Goal: Information Seeking & Learning: Compare options

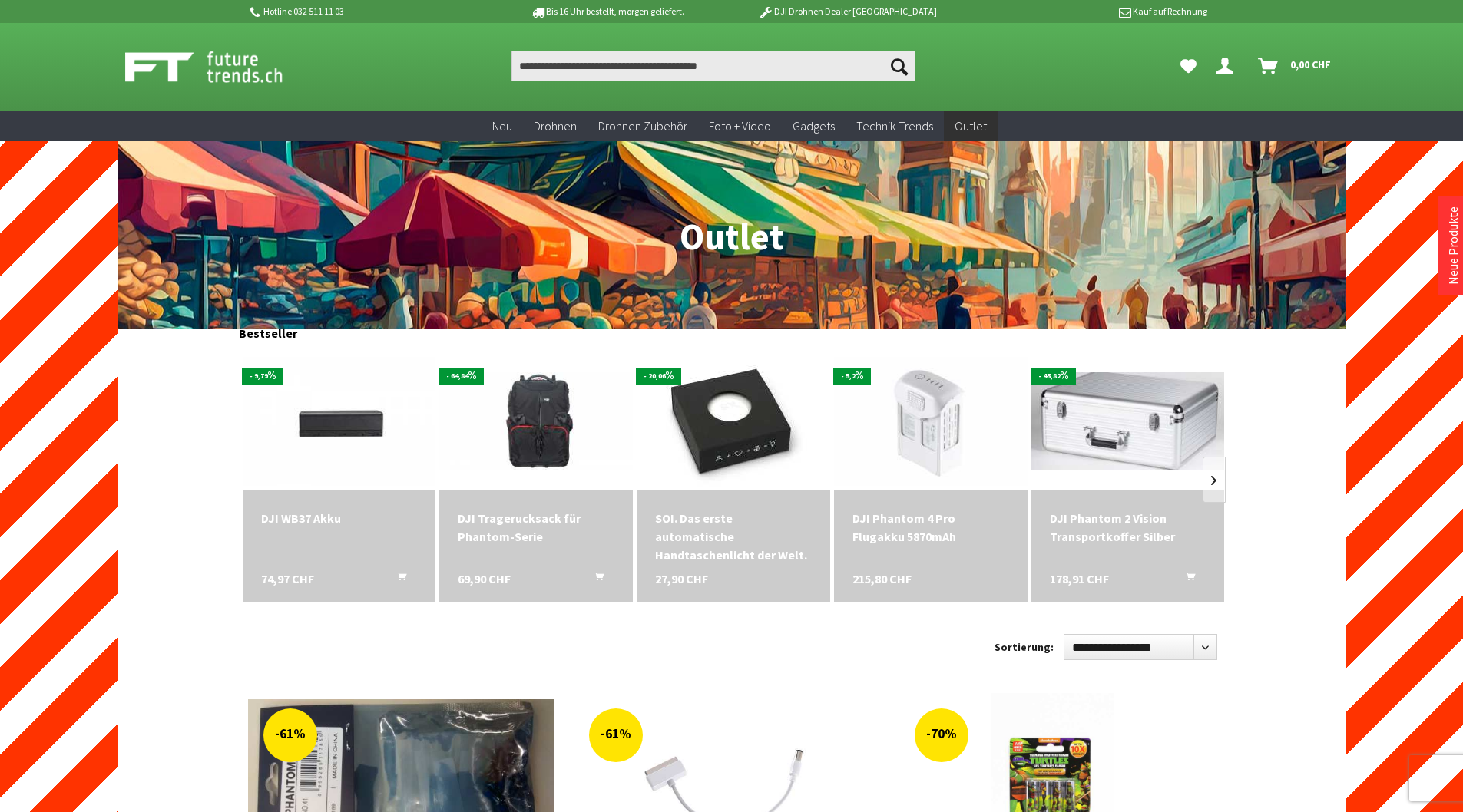
click at [234, 66] on img at bounding box center [220, 66] width 192 height 38
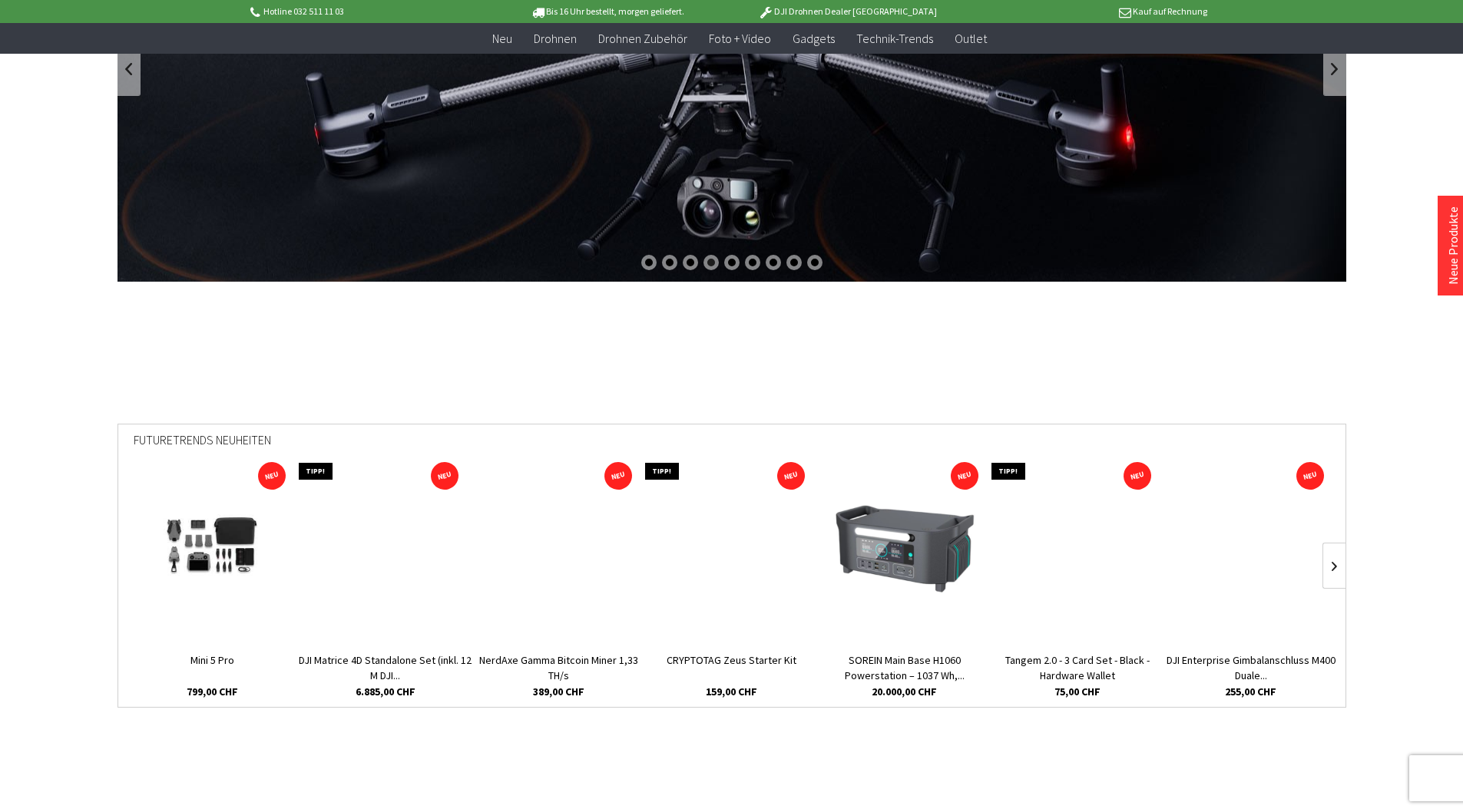
scroll to position [245, 0]
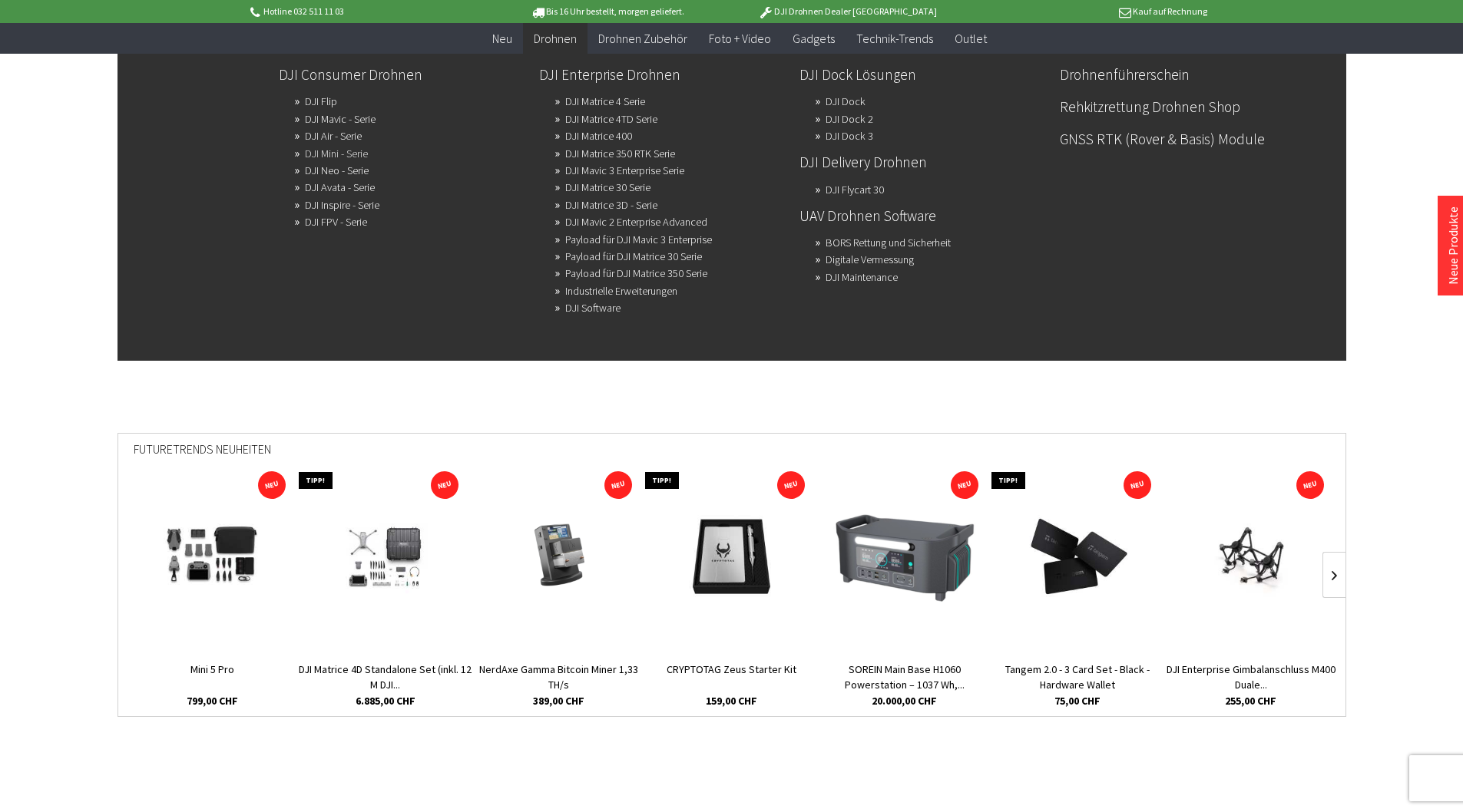
click at [329, 156] on link "DJI Mini - Serie" at bounding box center [336, 153] width 63 height 21
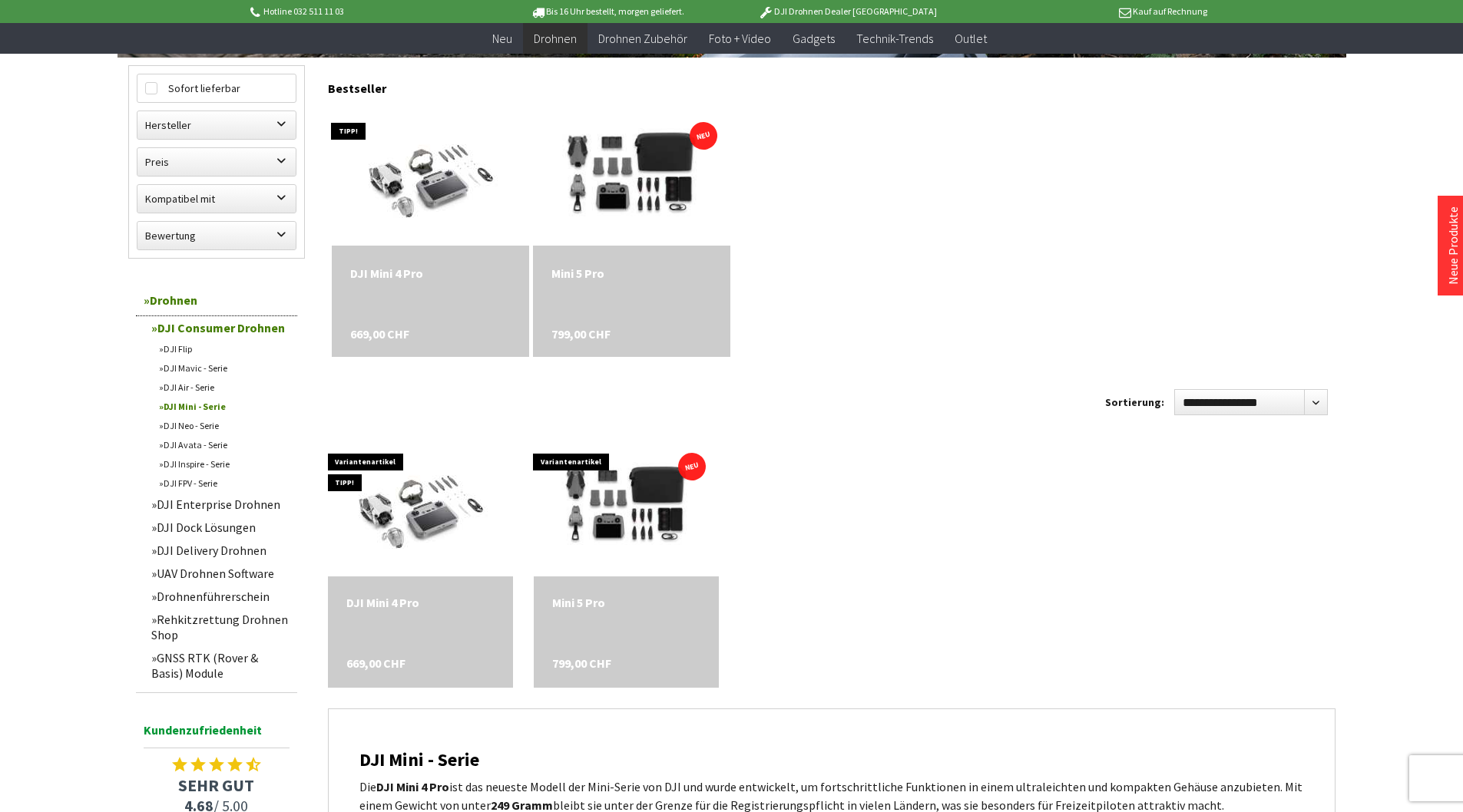
scroll to position [604, 0]
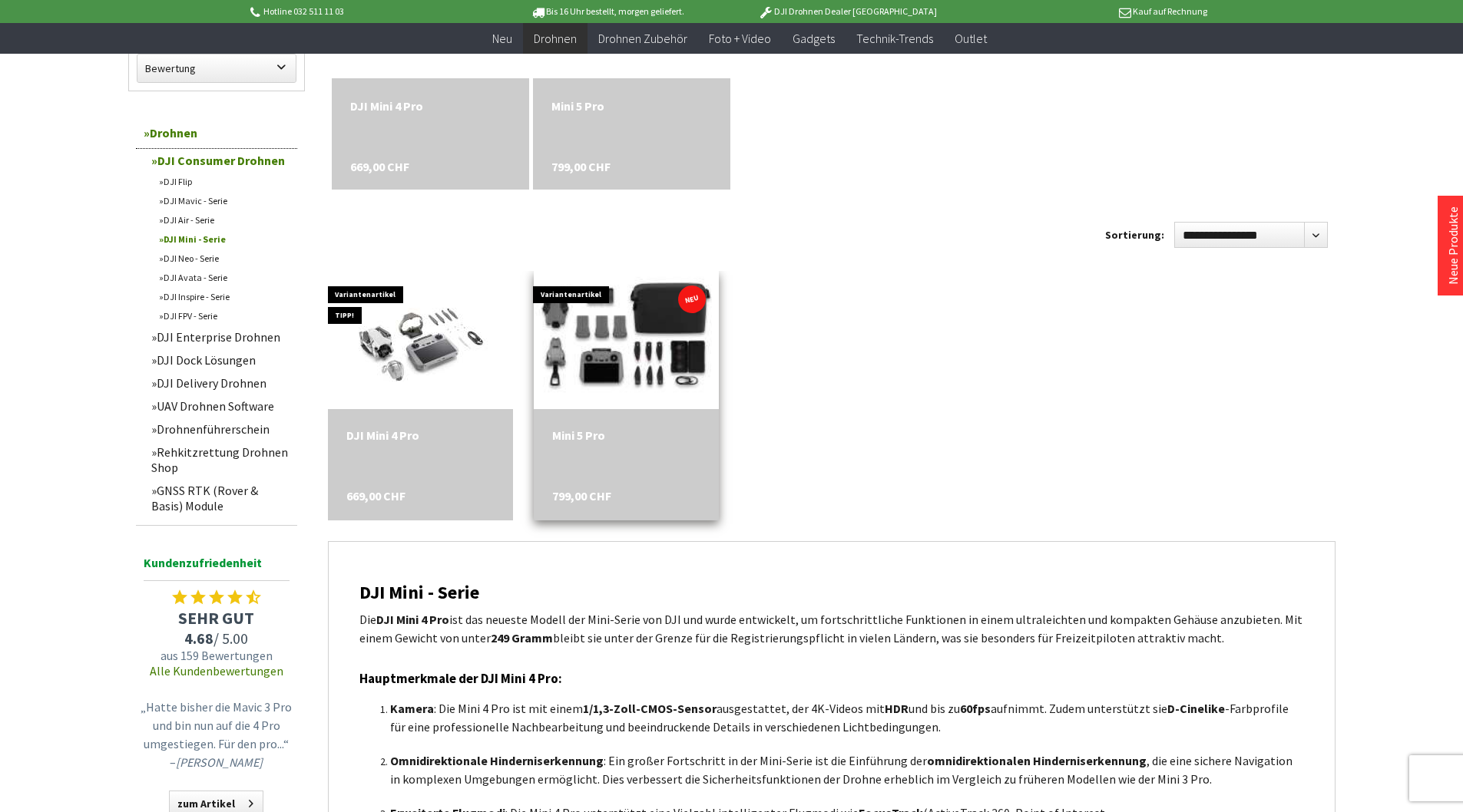
click at [645, 368] on img at bounding box center [626, 341] width 259 height 173
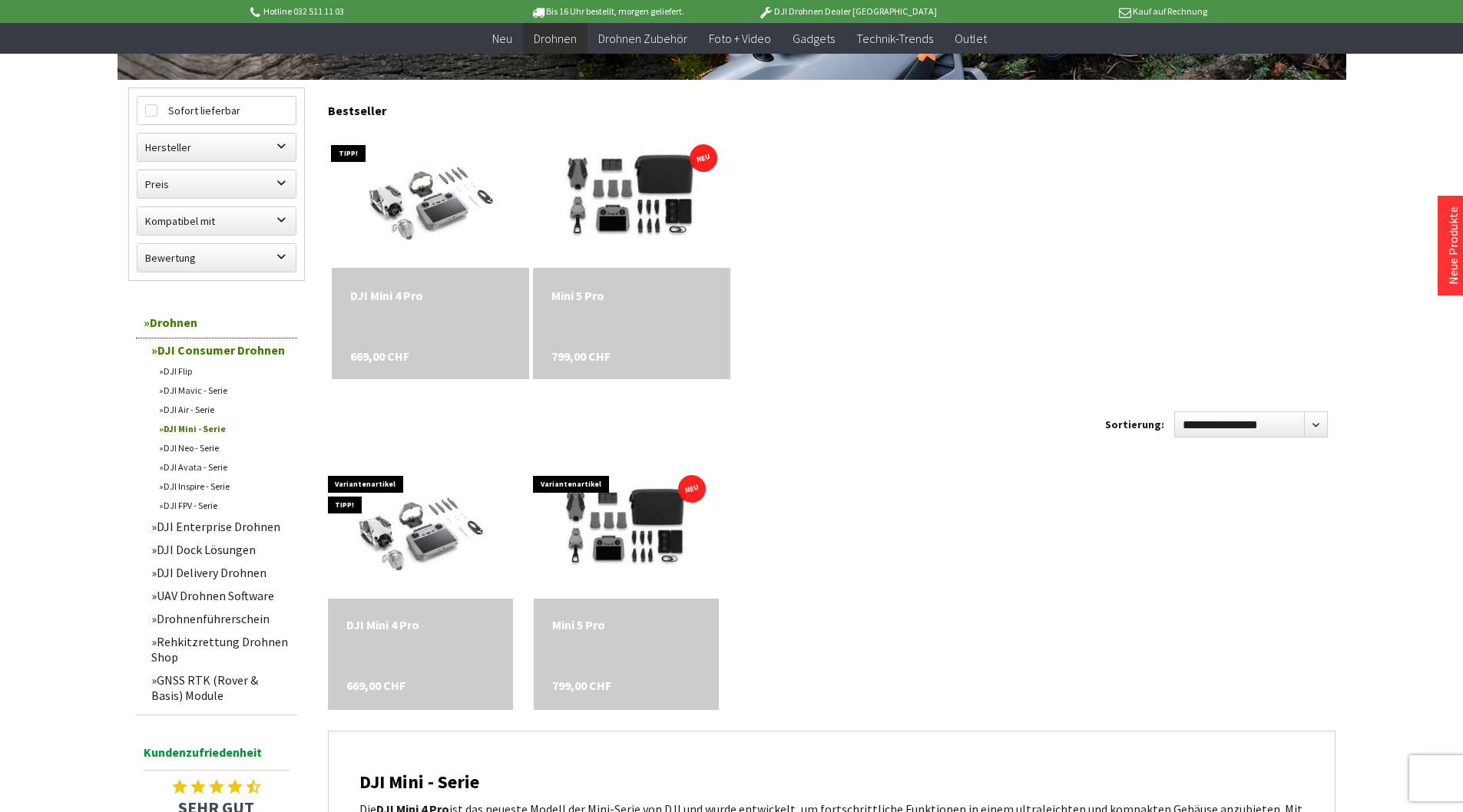
scroll to position [360, 0]
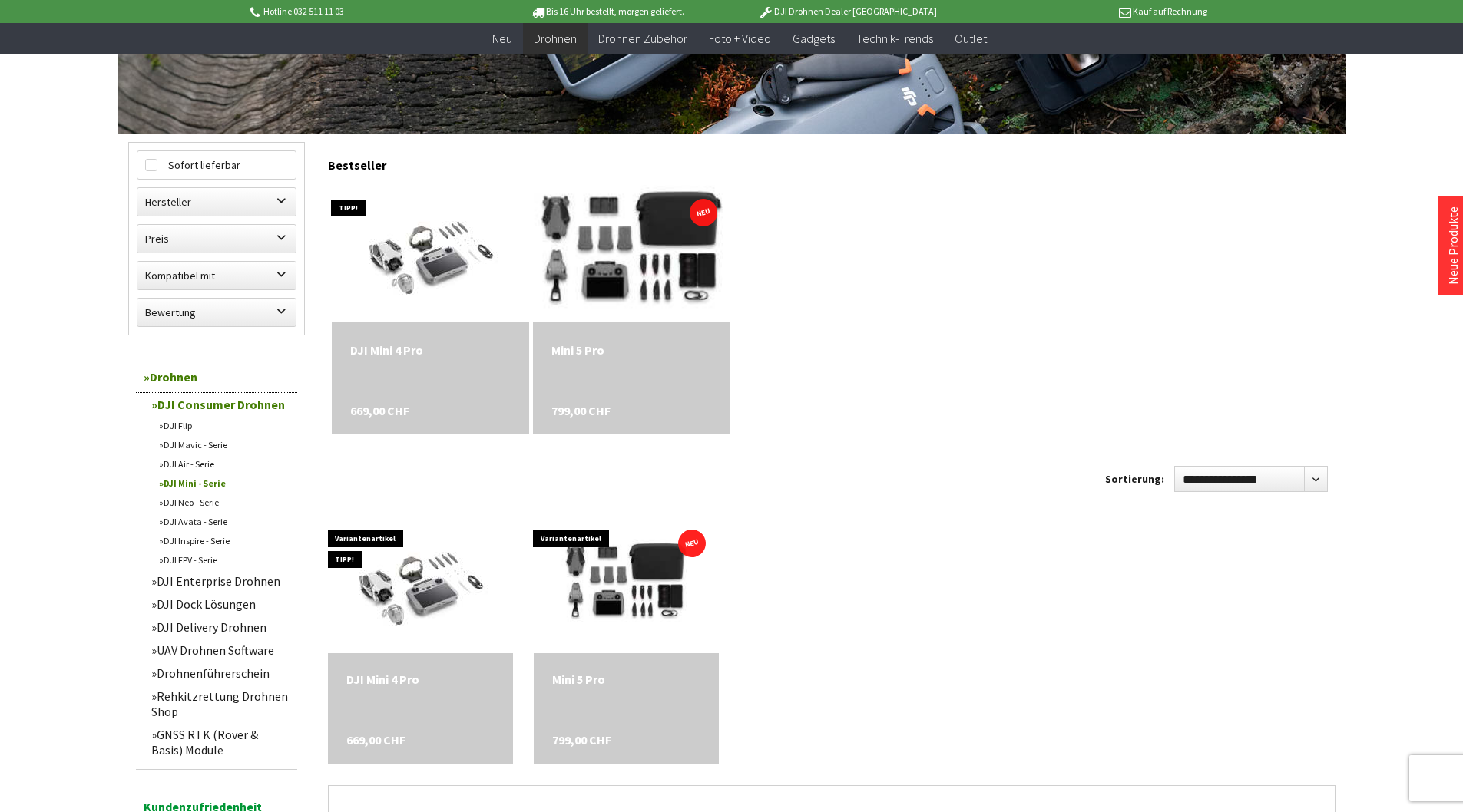
click at [643, 249] on img at bounding box center [631, 254] width 276 height 185
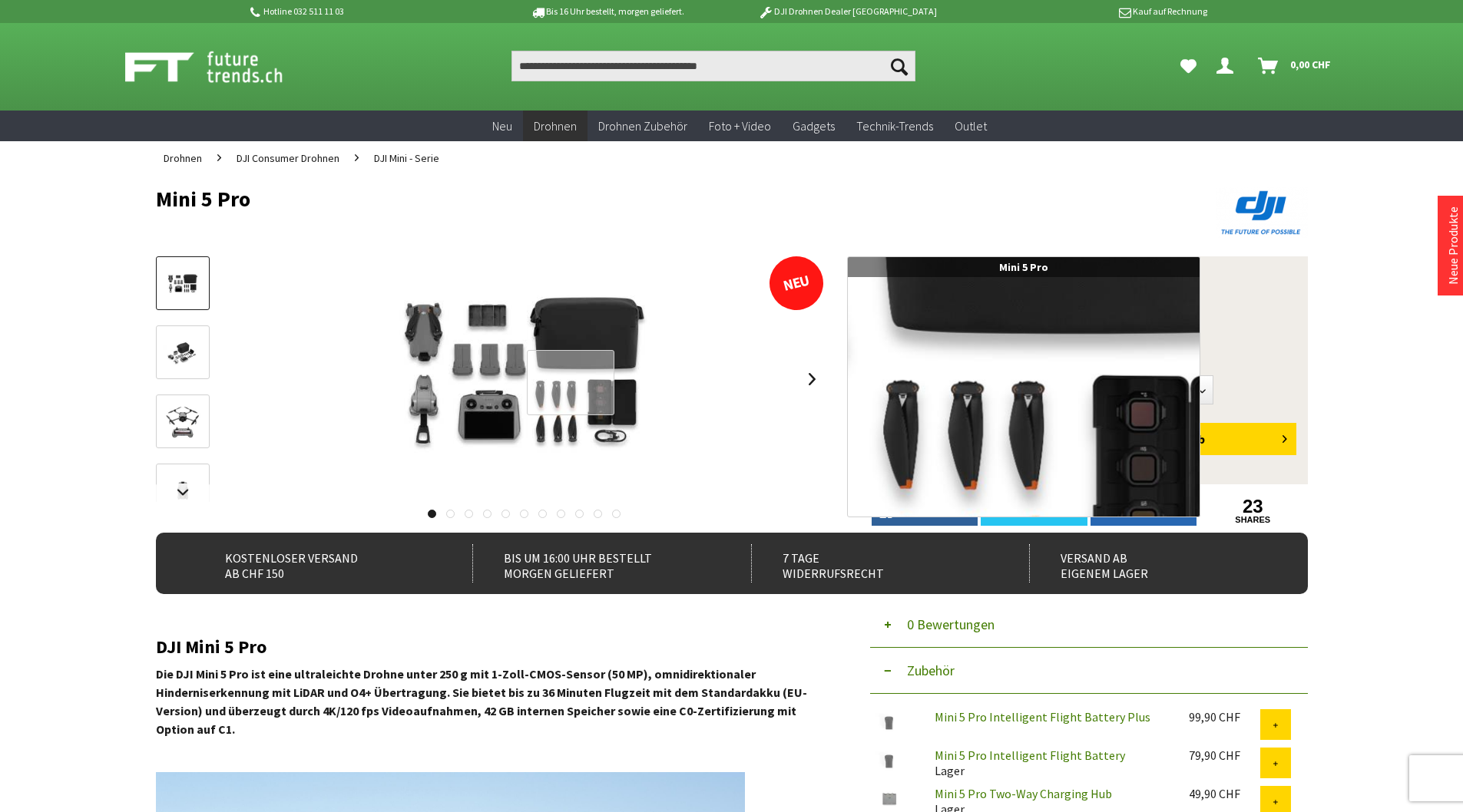
click at [571, 383] on div at bounding box center [571, 383] width 89 height 65
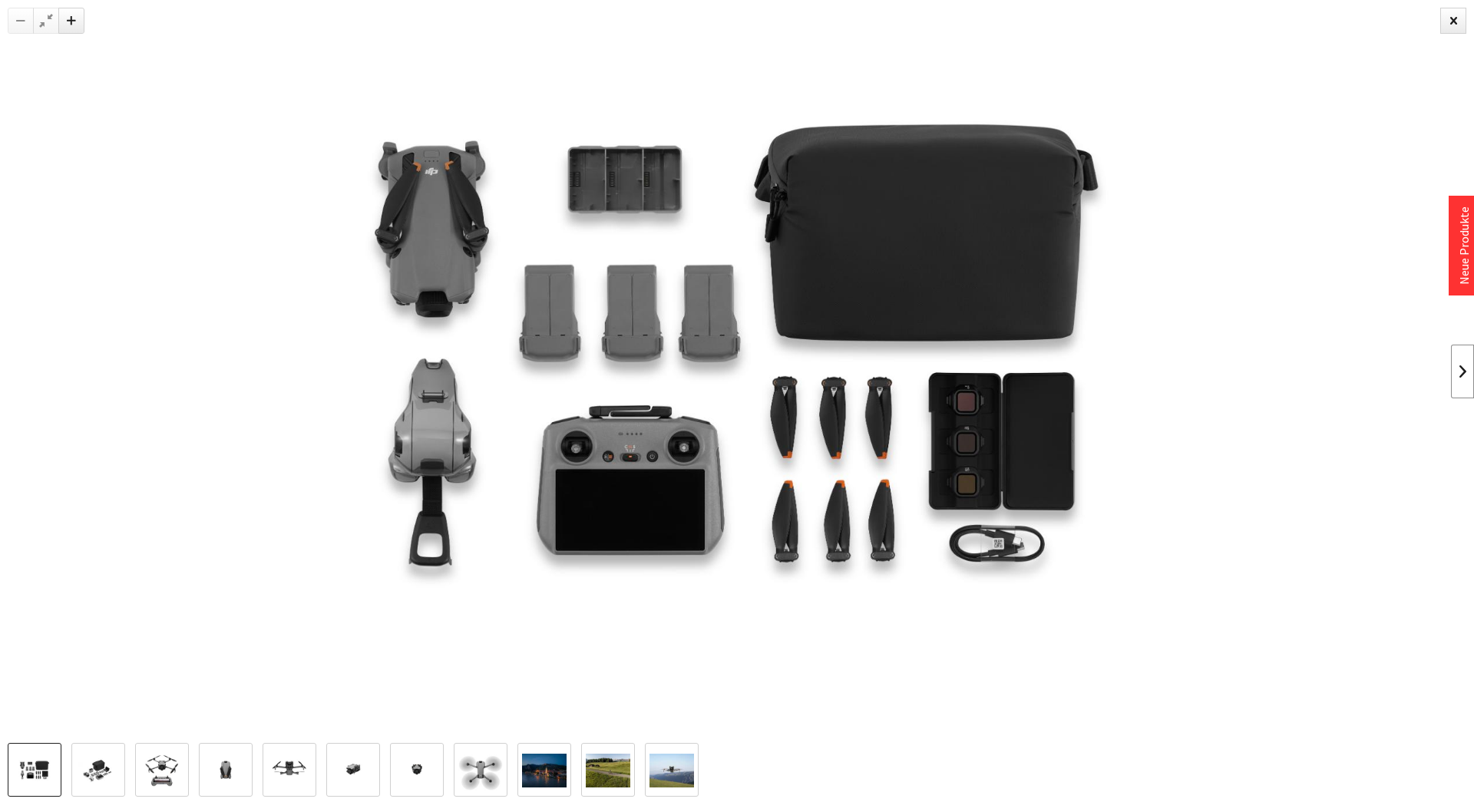
click at [1458, 367] on link at bounding box center [1462, 371] width 23 height 54
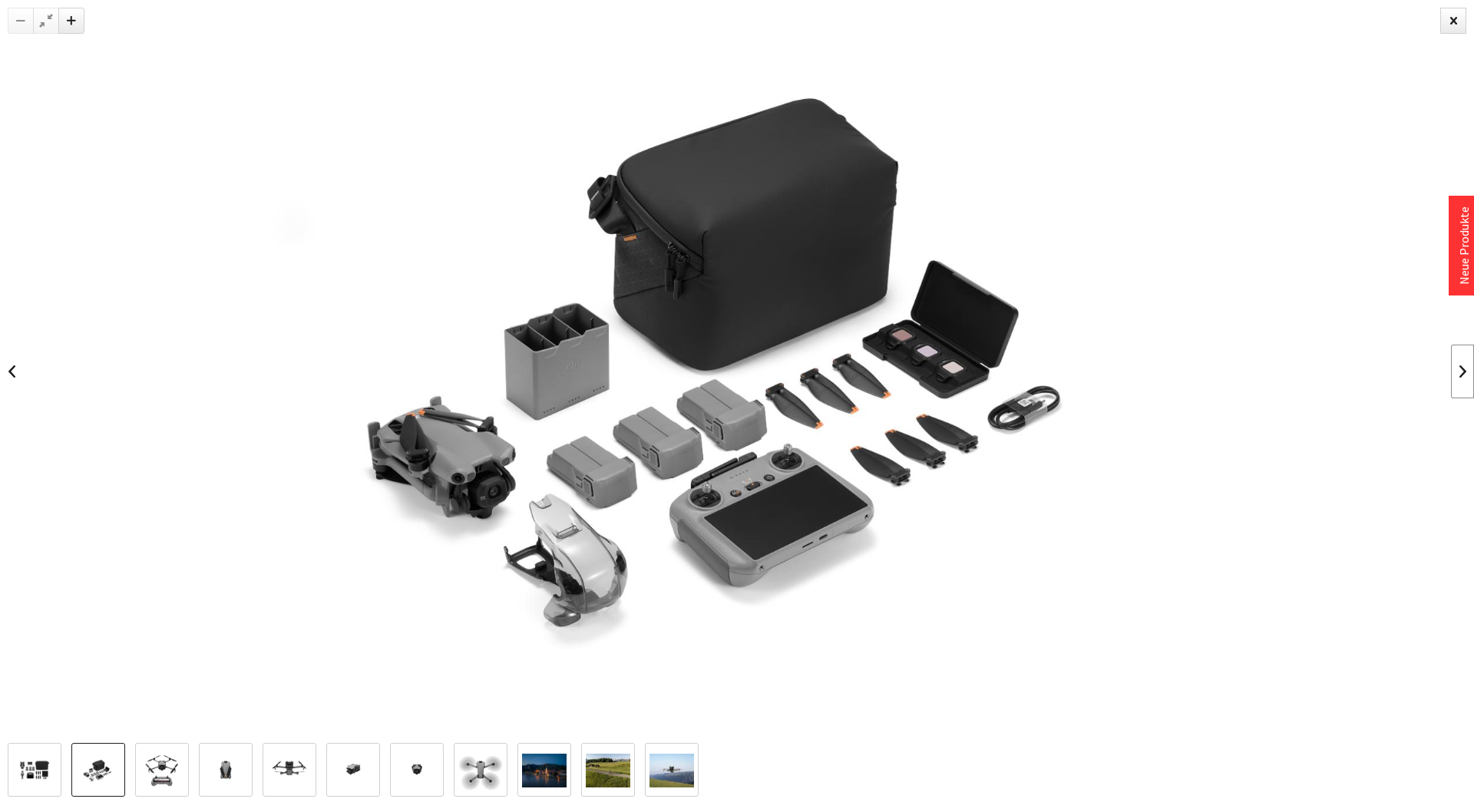
click at [1458, 367] on link at bounding box center [1462, 371] width 23 height 54
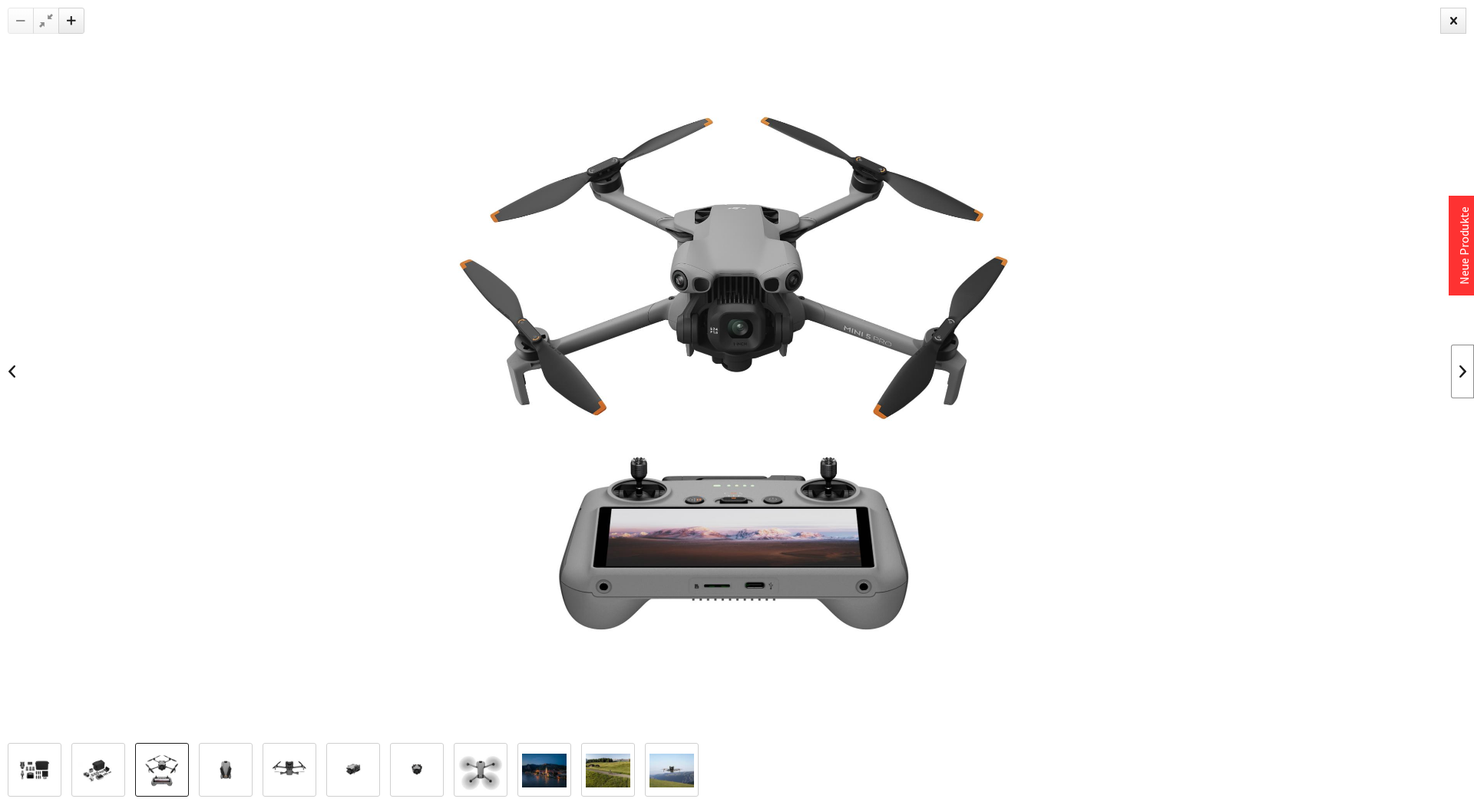
click at [1458, 367] on link at bounding box center [1462, 371] width 23 height 54
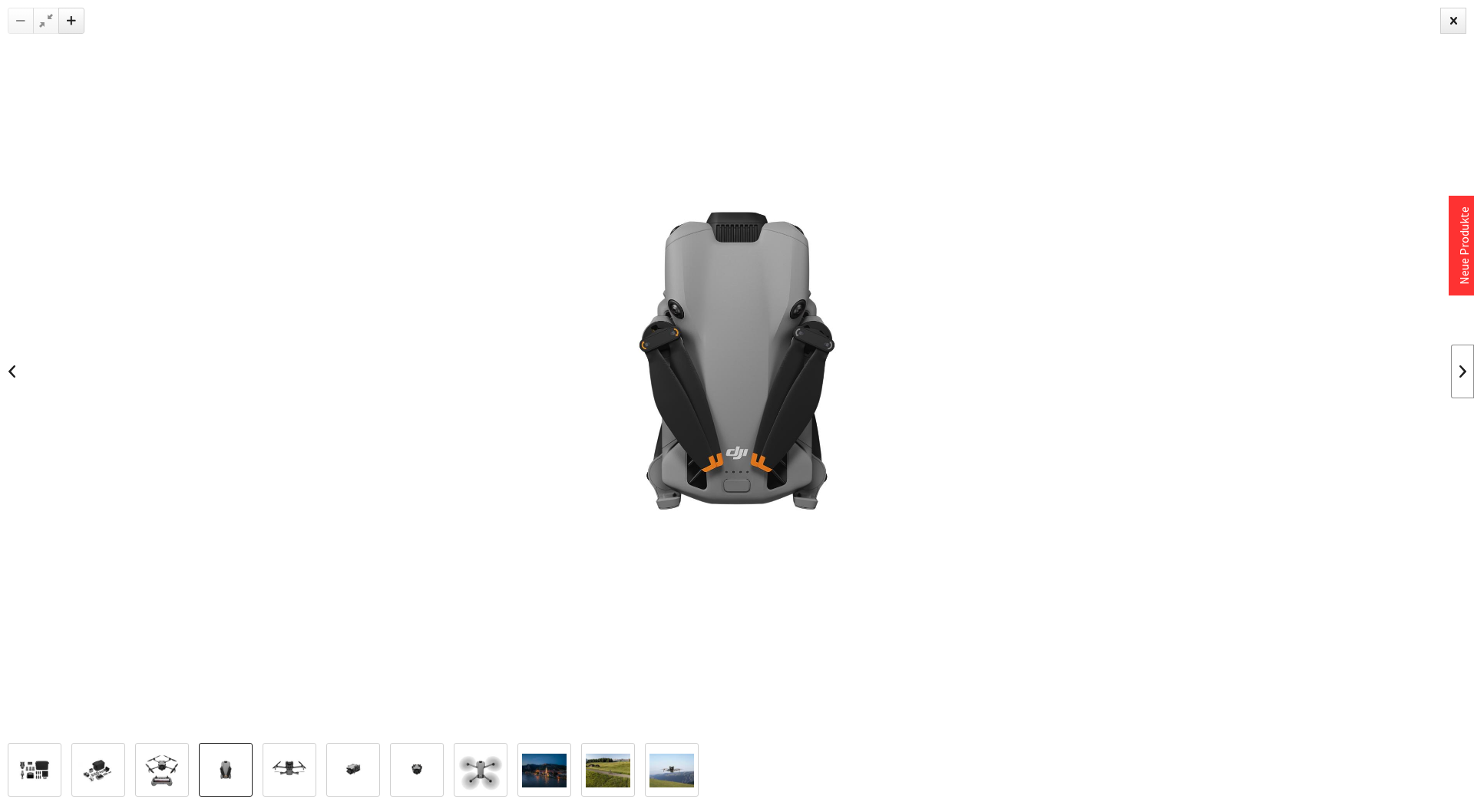
click at [1458, 367] on link at bounding box center [1462, 371] width 23 height 54
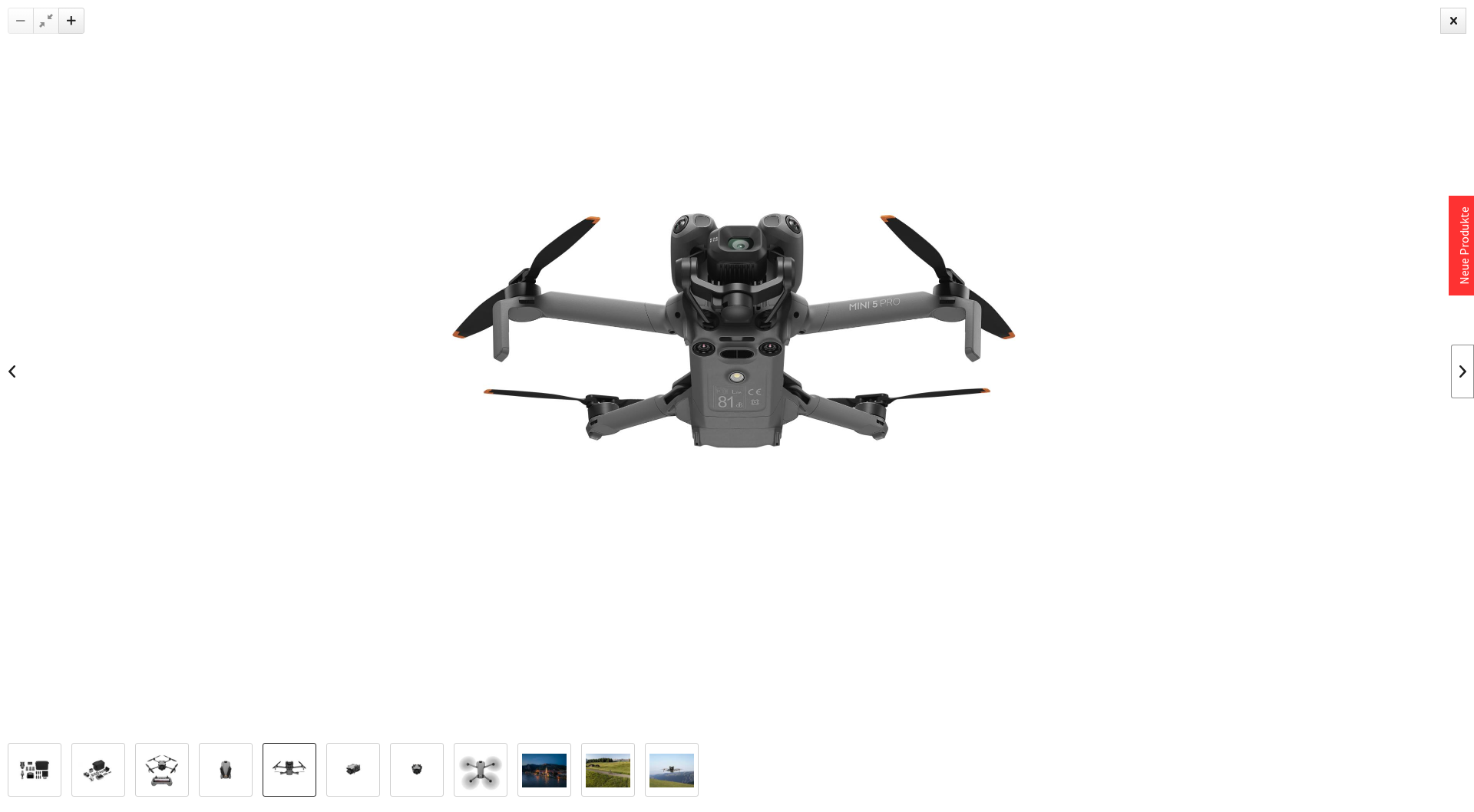
click at [1458, 367] on link at bounding box center [1462, 371] width 23 height 54
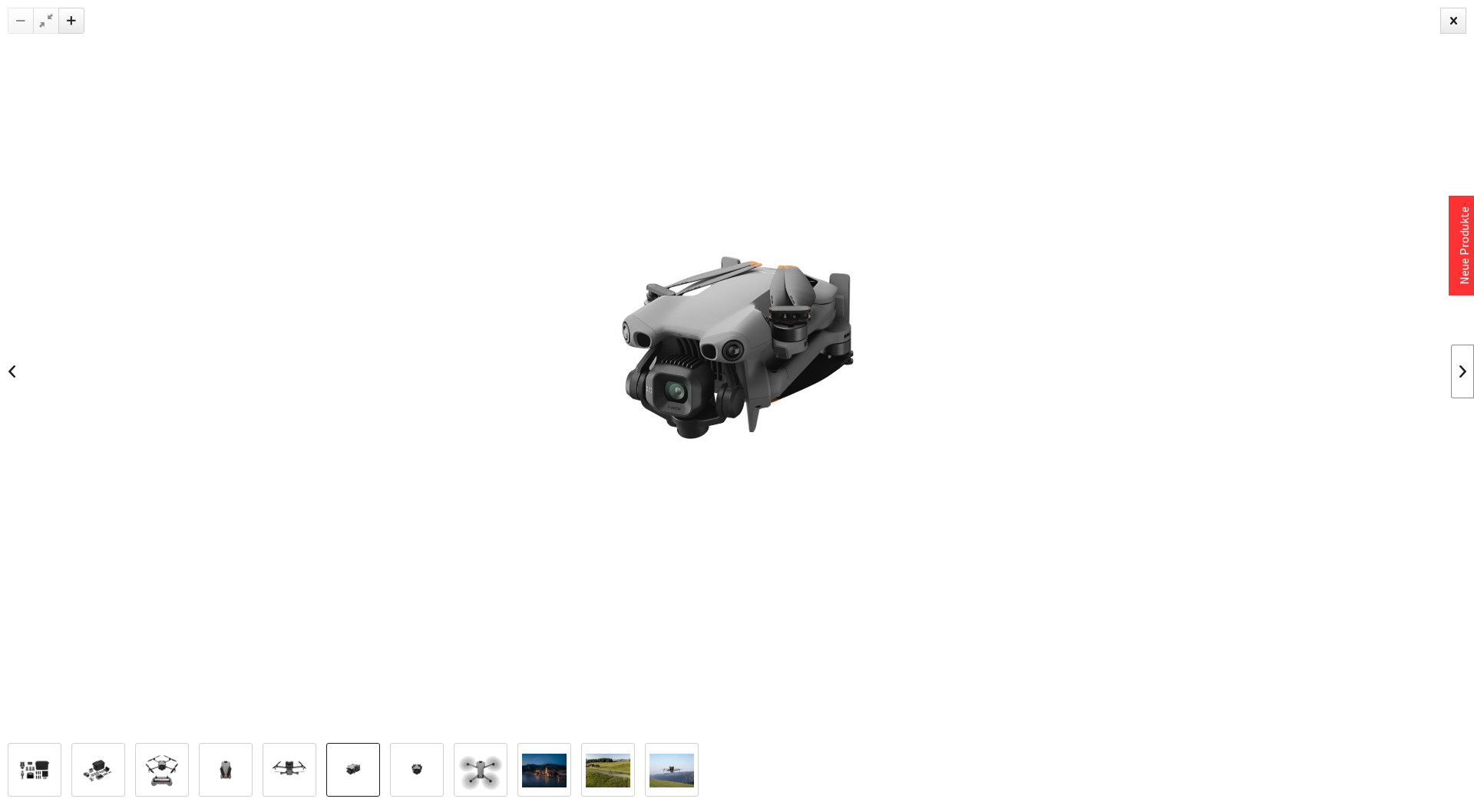
click at [1458, 367] on link at bounding box center [1462, 371] width 23 height 54
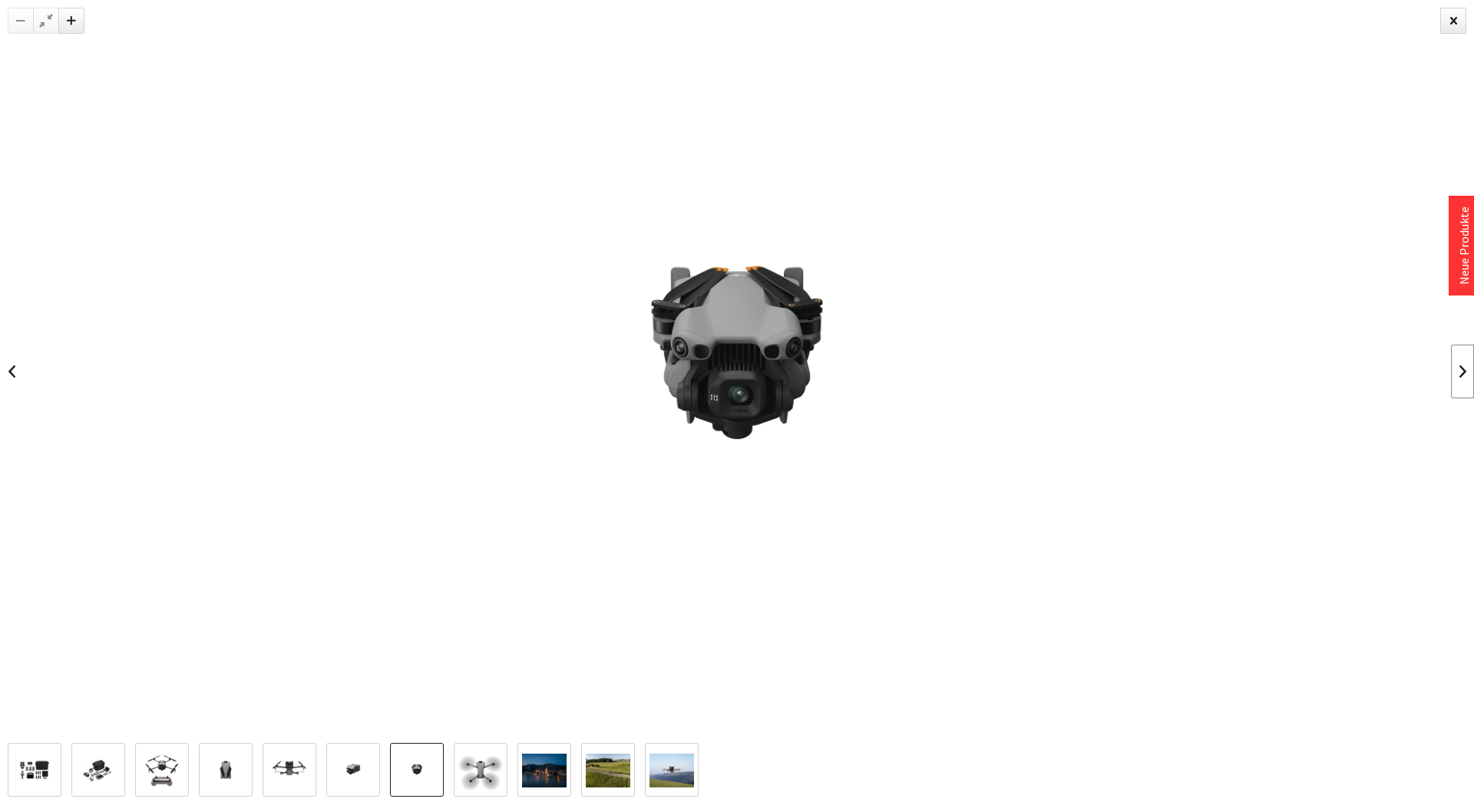
click at [1458, 367] on link at bounding box center [1462, 371] width 23 height 54
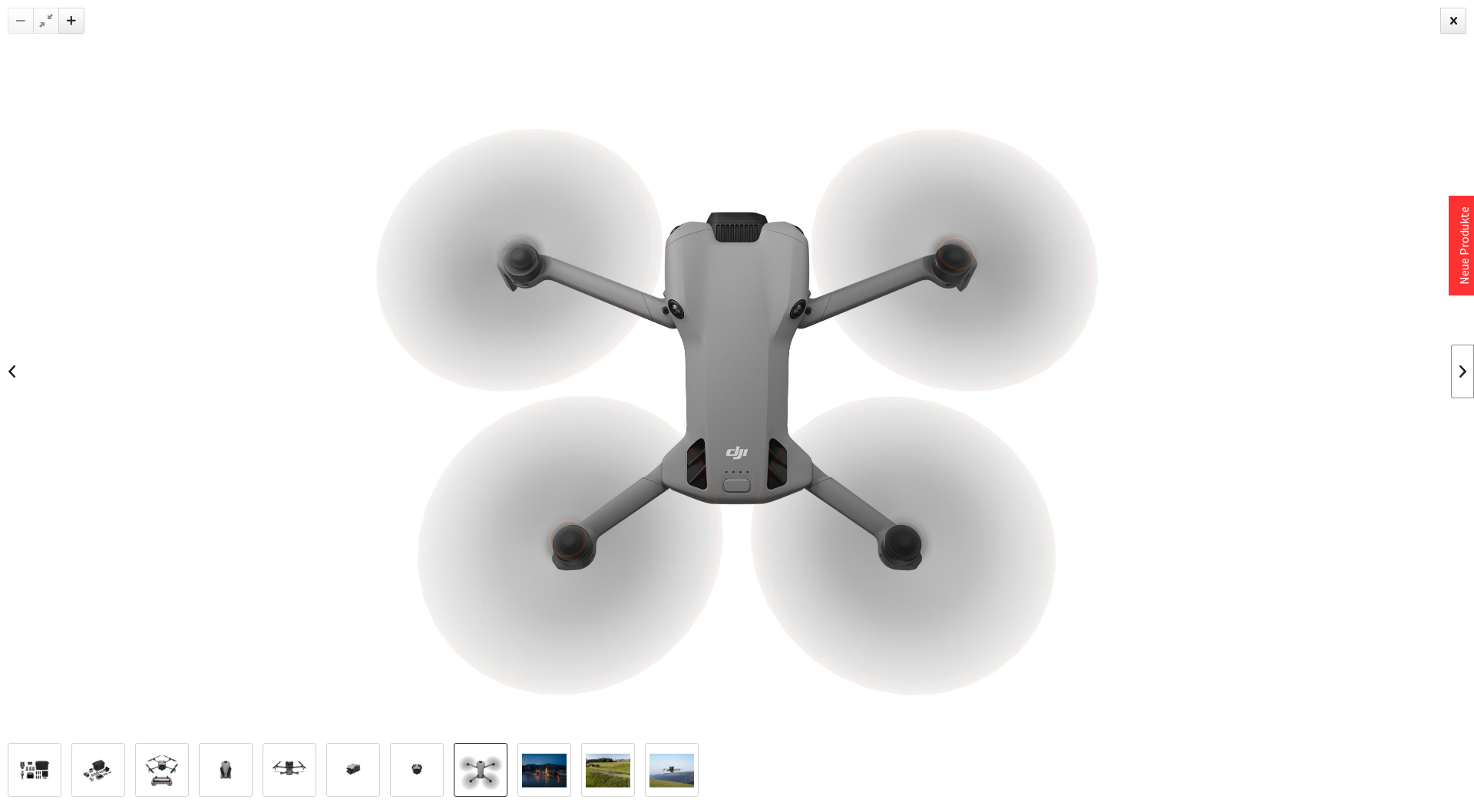
click at [1458, 367] on link at bounding box center [1462, 371] width 23 height 54
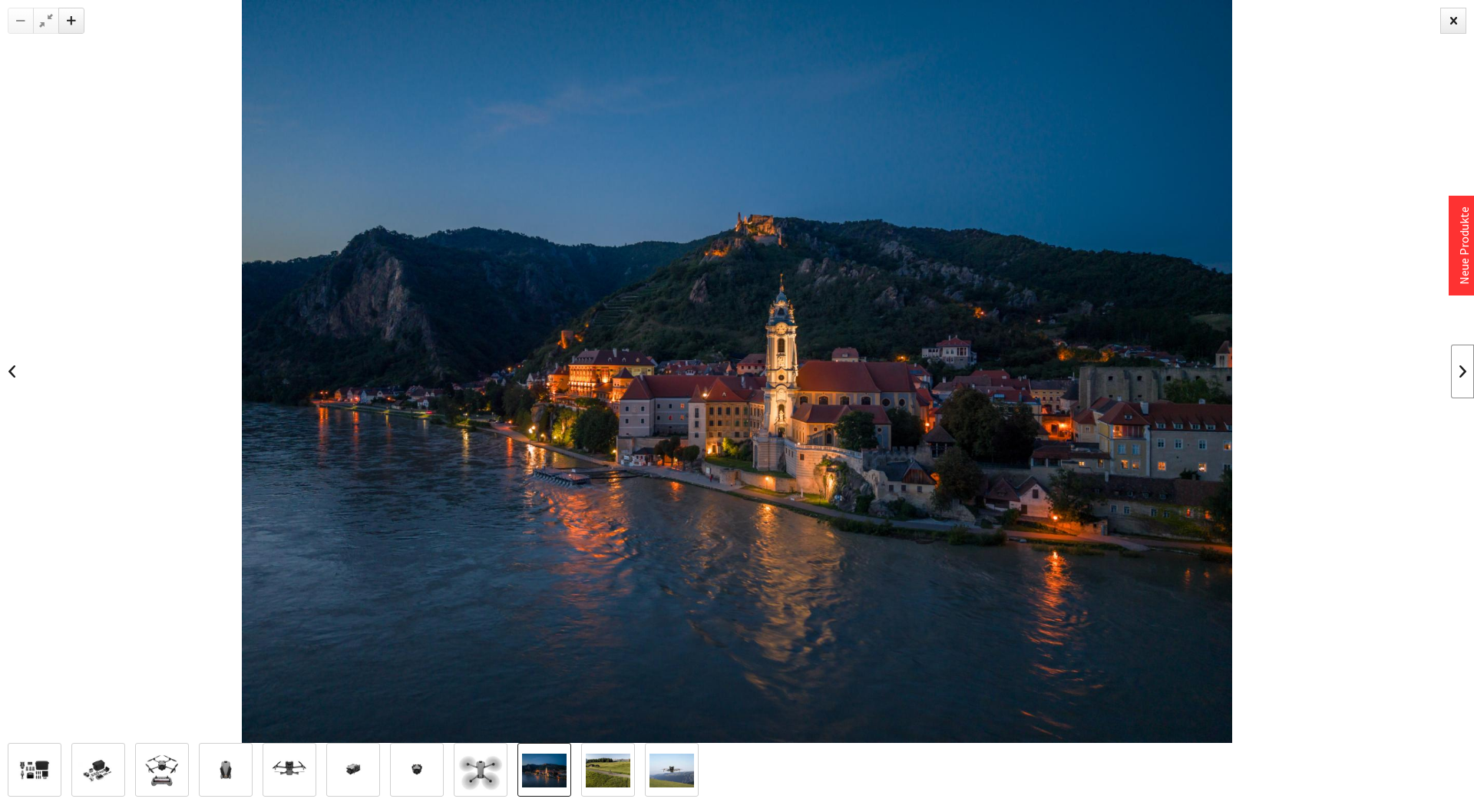
click at [1458, 367] on link at bounding box center [1462, 371] width 23 height 54
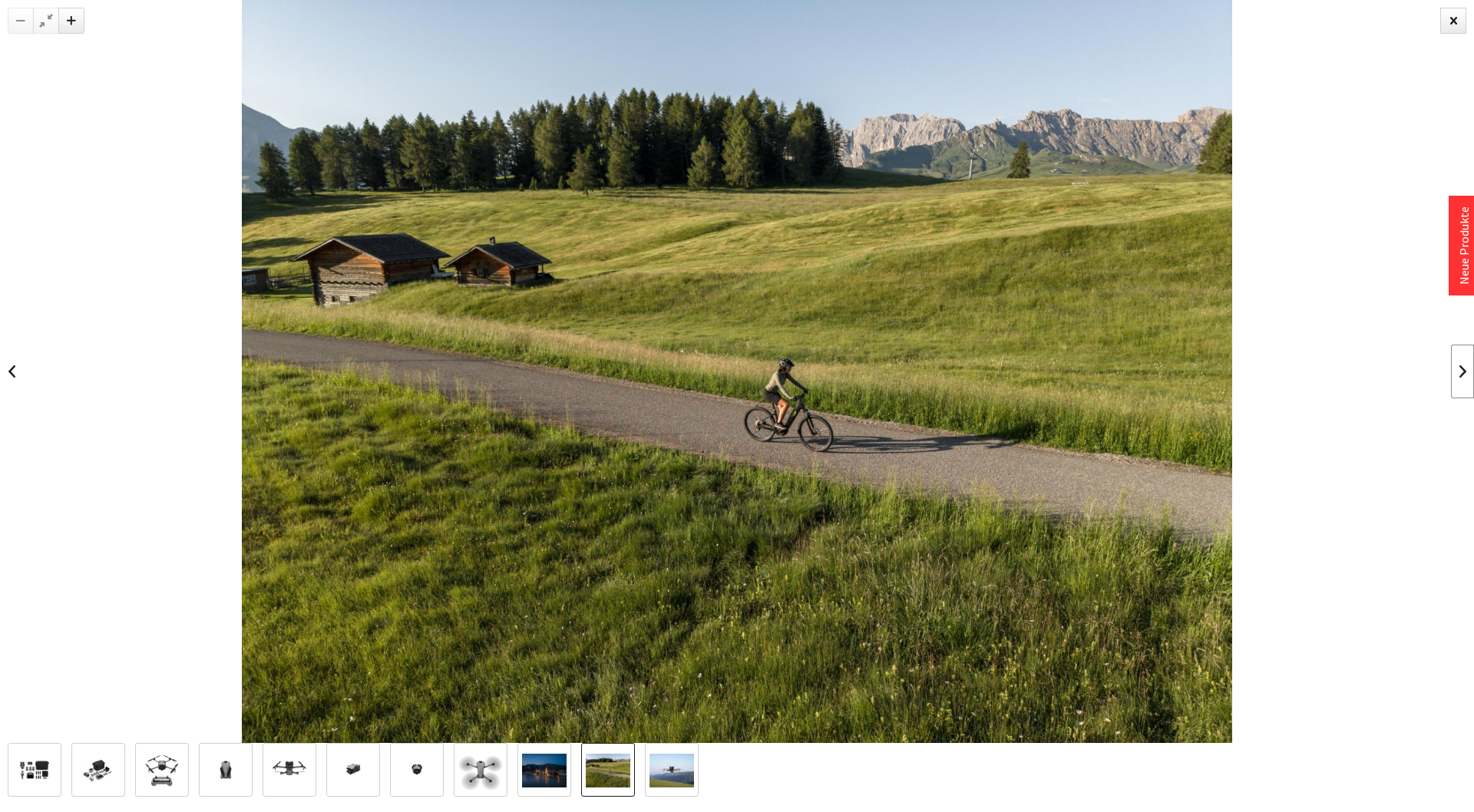
click at [1458, 367] on link at bounding box center [1462, 371] width 23 height 54
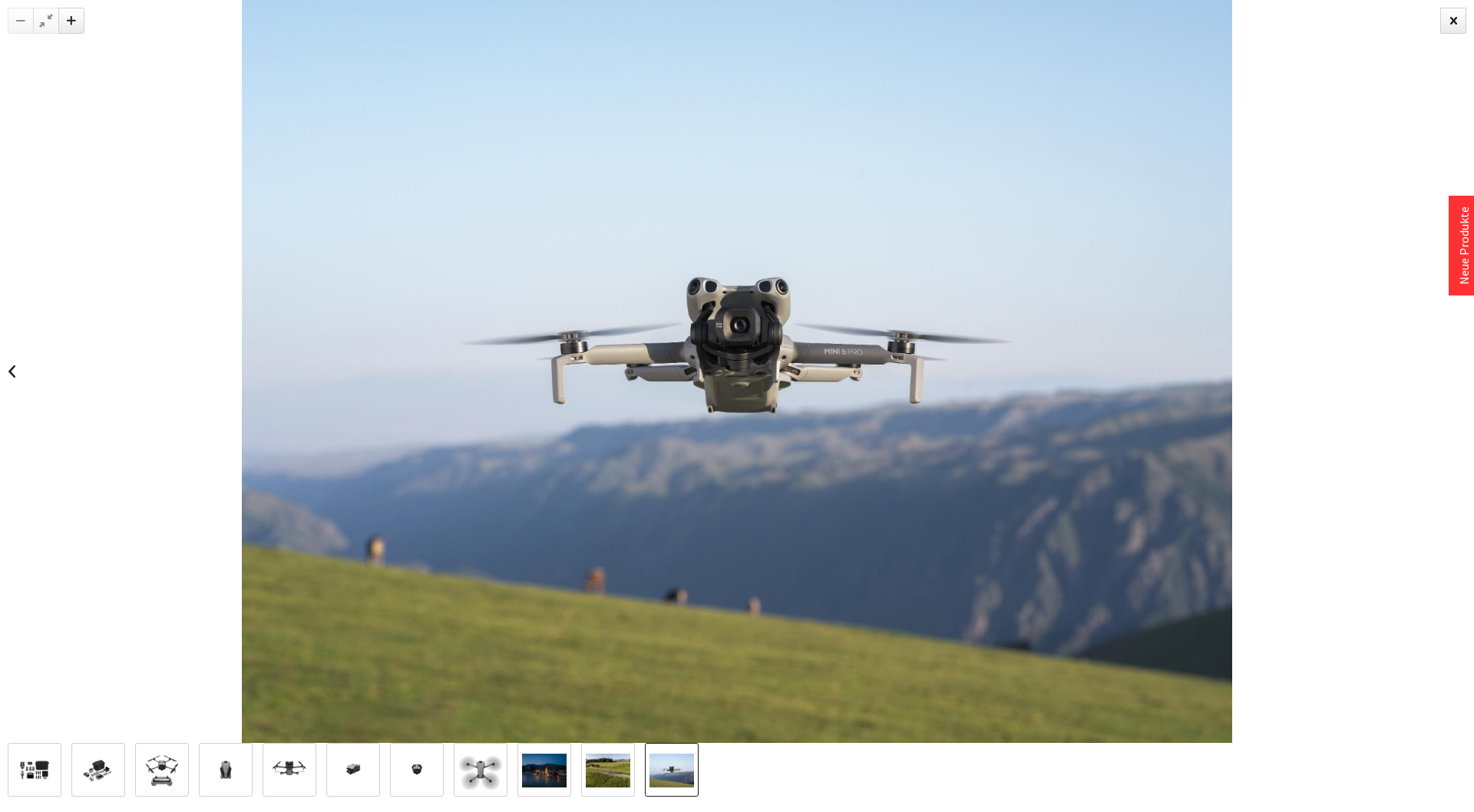
click at [1458, 367] on div at bounding box center [737, 371] width 1474 height 743
click at [1454, 21] on div at bounding box center [1453, 20] width 26 height 26
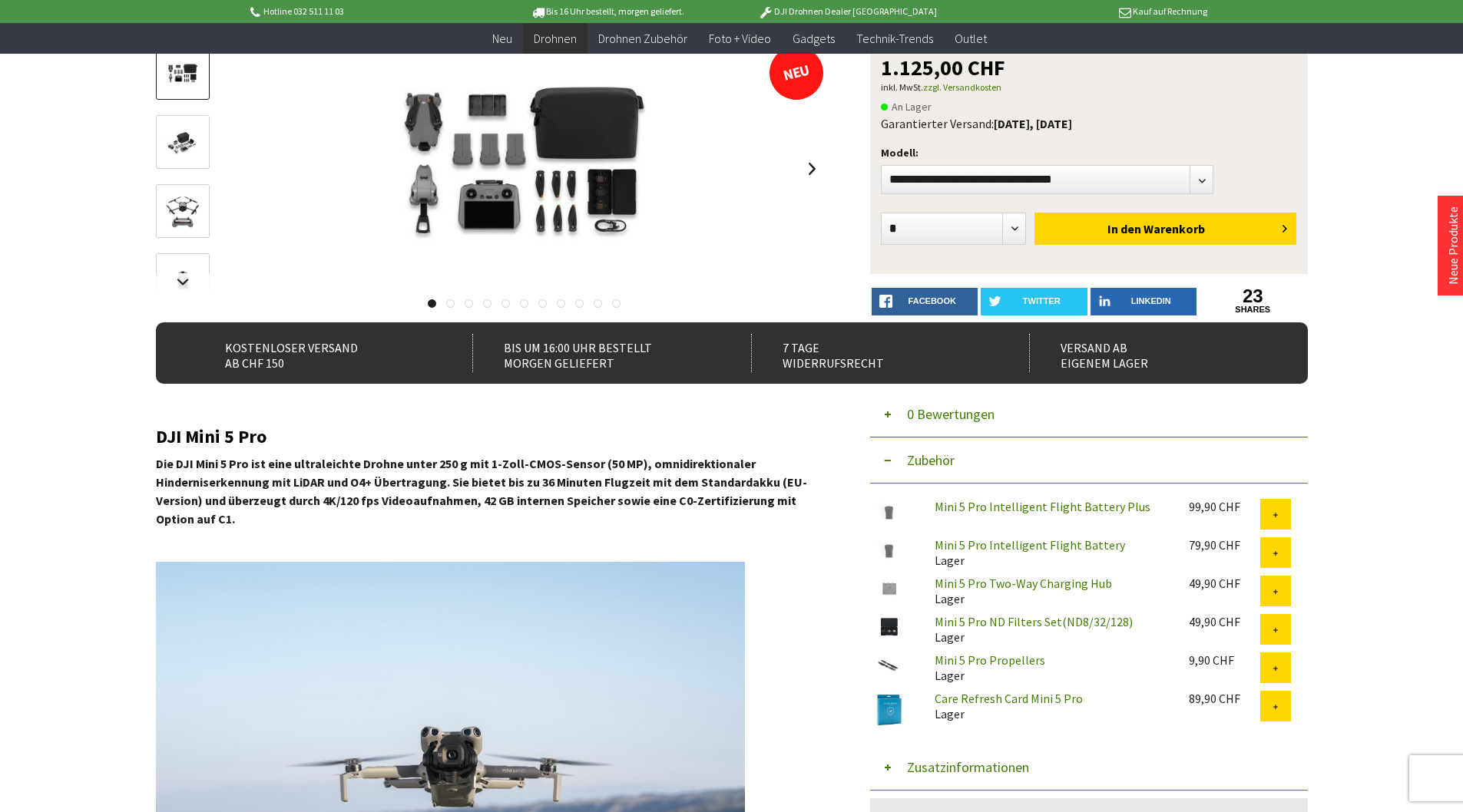
scroll to position [89, 0]
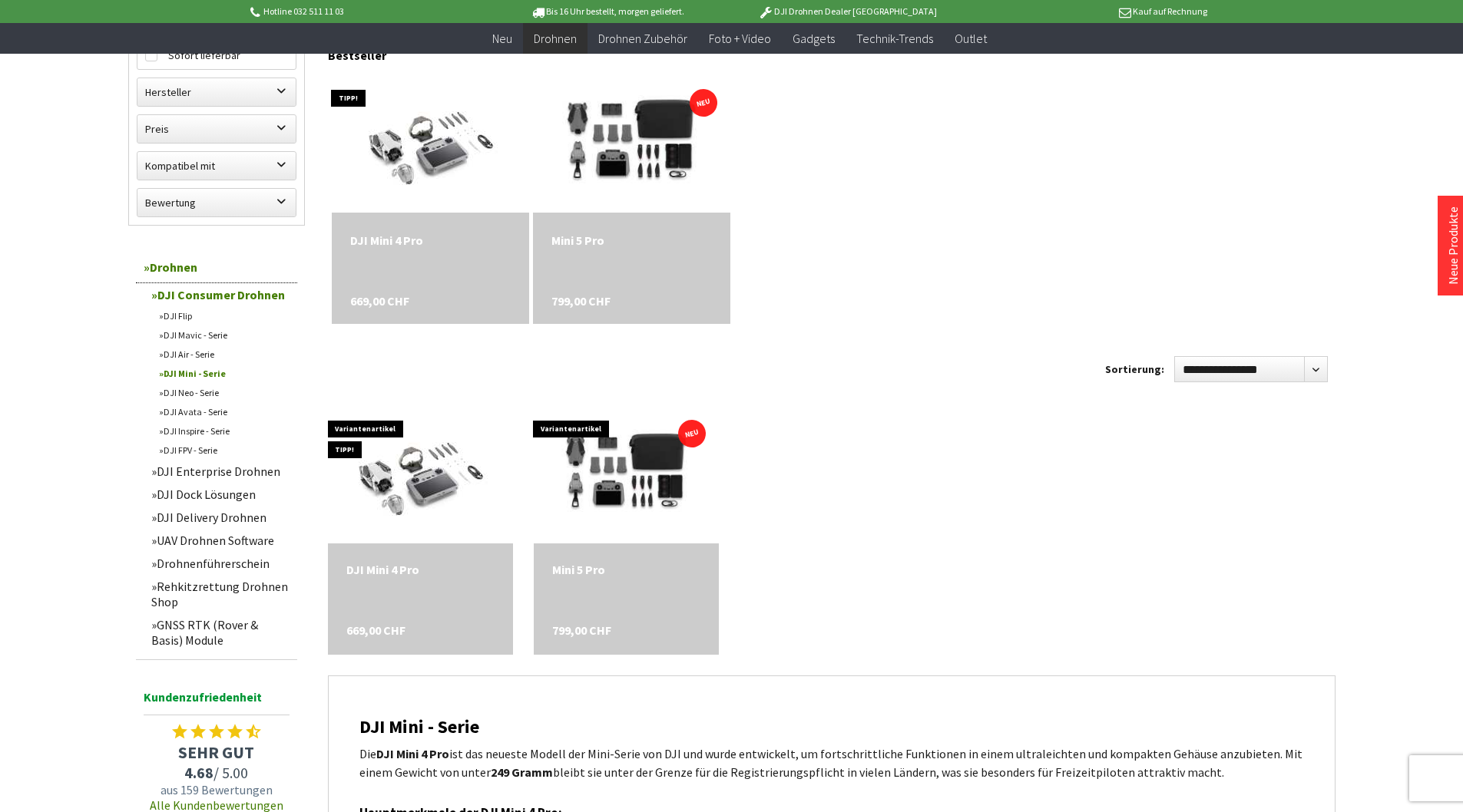
scroll to position [391, 0]
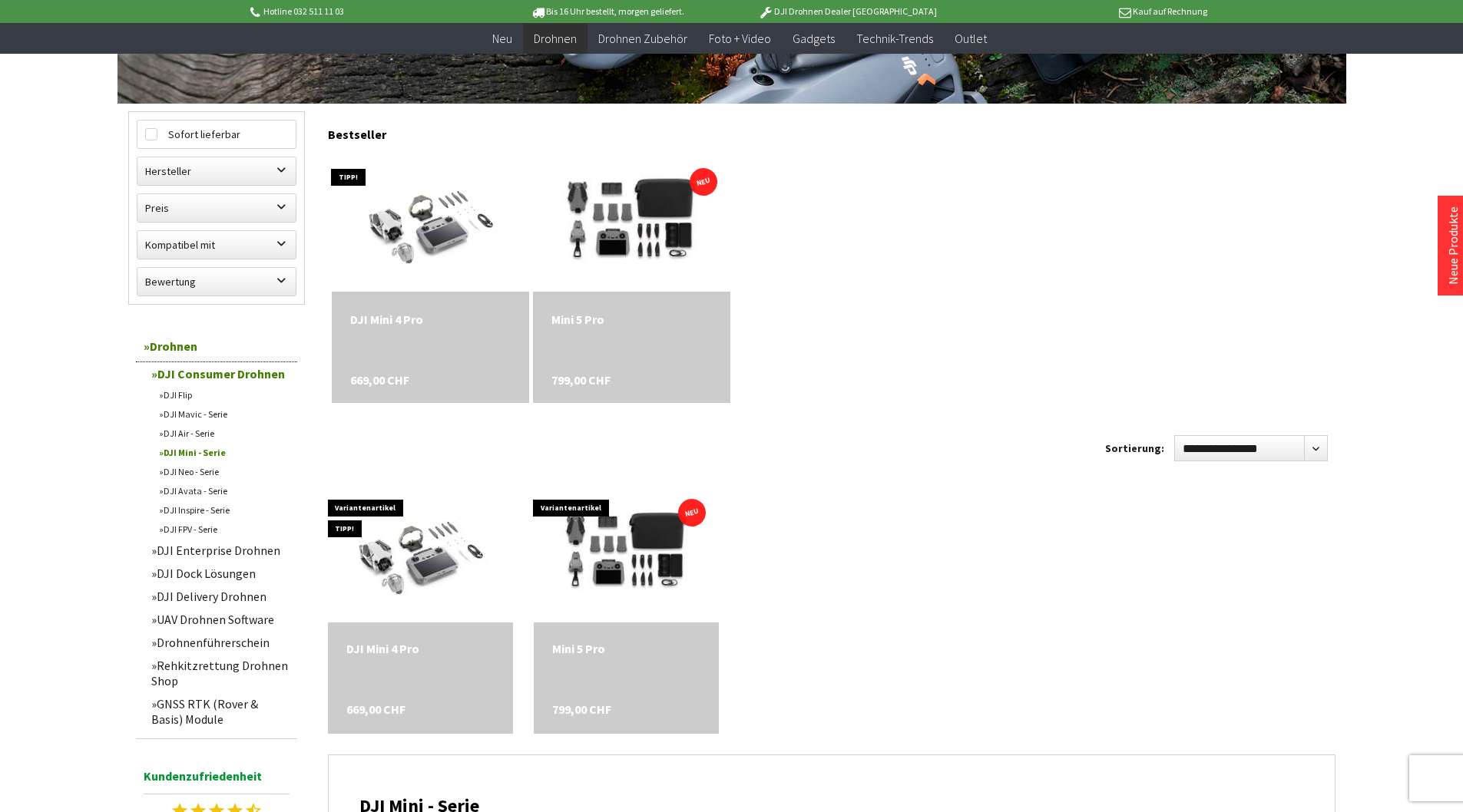
click at [445, 333] on div "DJI Mini 4 Pro 669,00 CHF" at bounding box center [430, 347] width 197 height 112
click at [441, 237] on img at bounding box center [430, 222] width 242 height 193
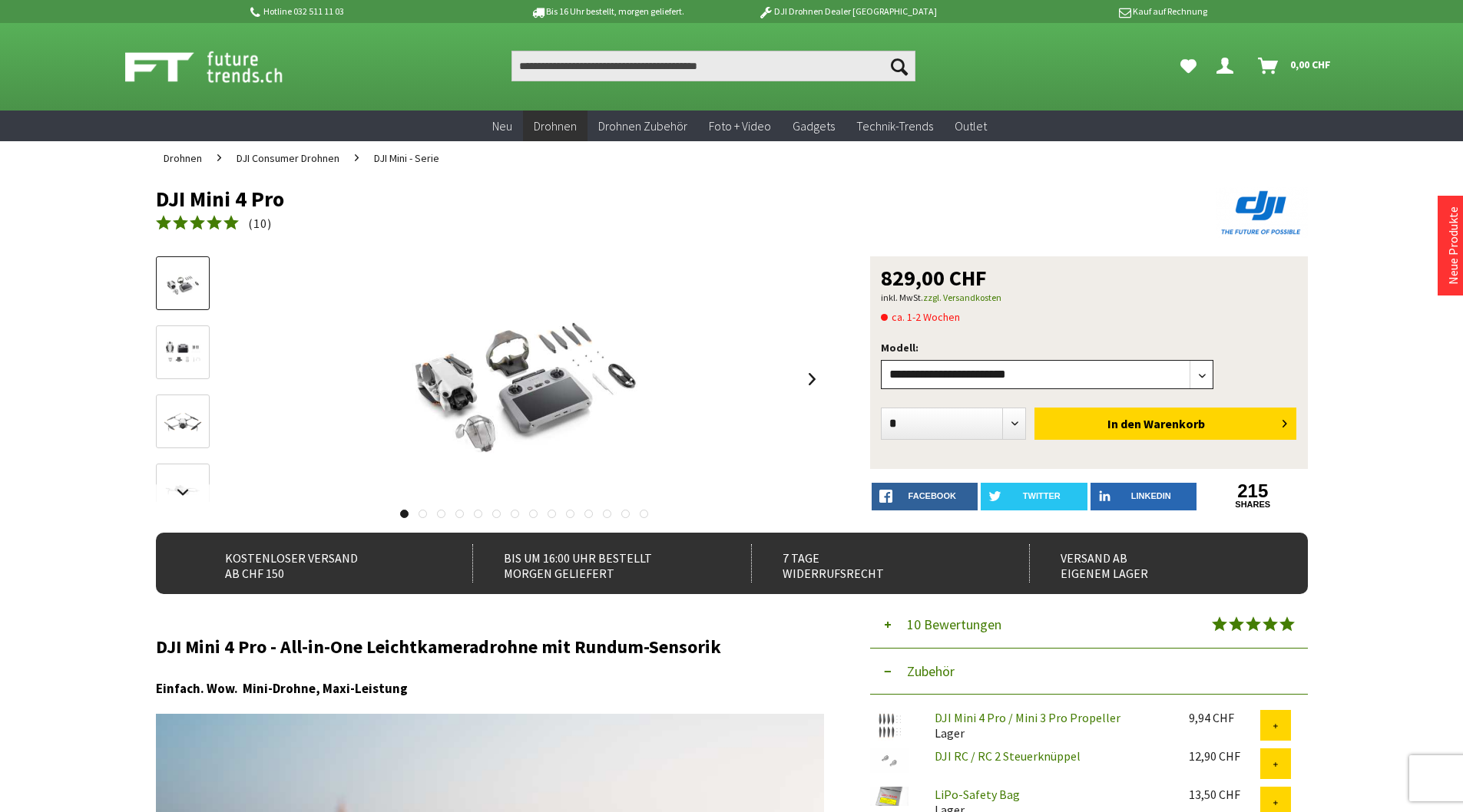
select select"] "***"
click option "**********" at bounding box center [0, 0] width 0 height 0
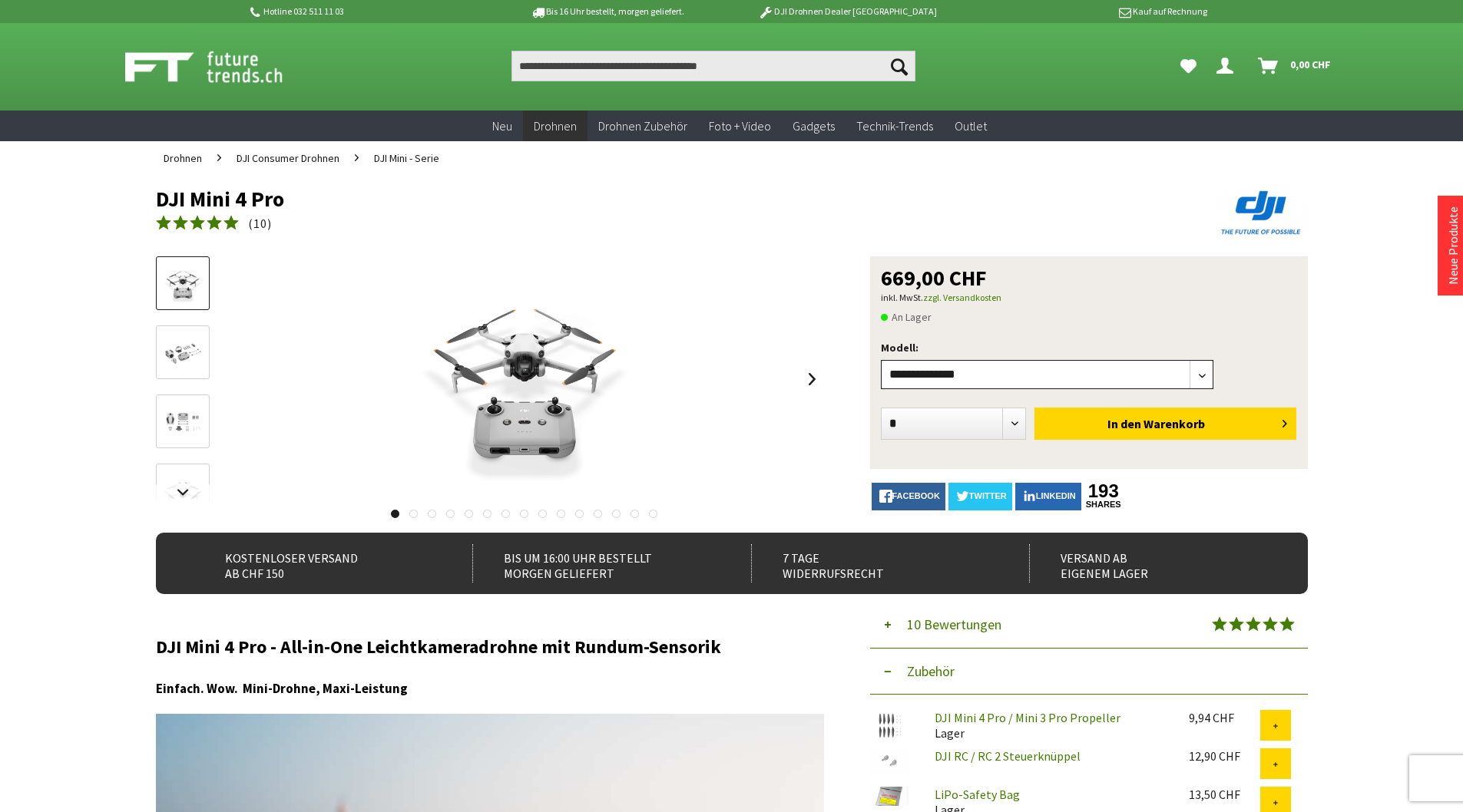
select select"] "***"
click option "**********" at bounding box center [0, 0] width 0 height 0
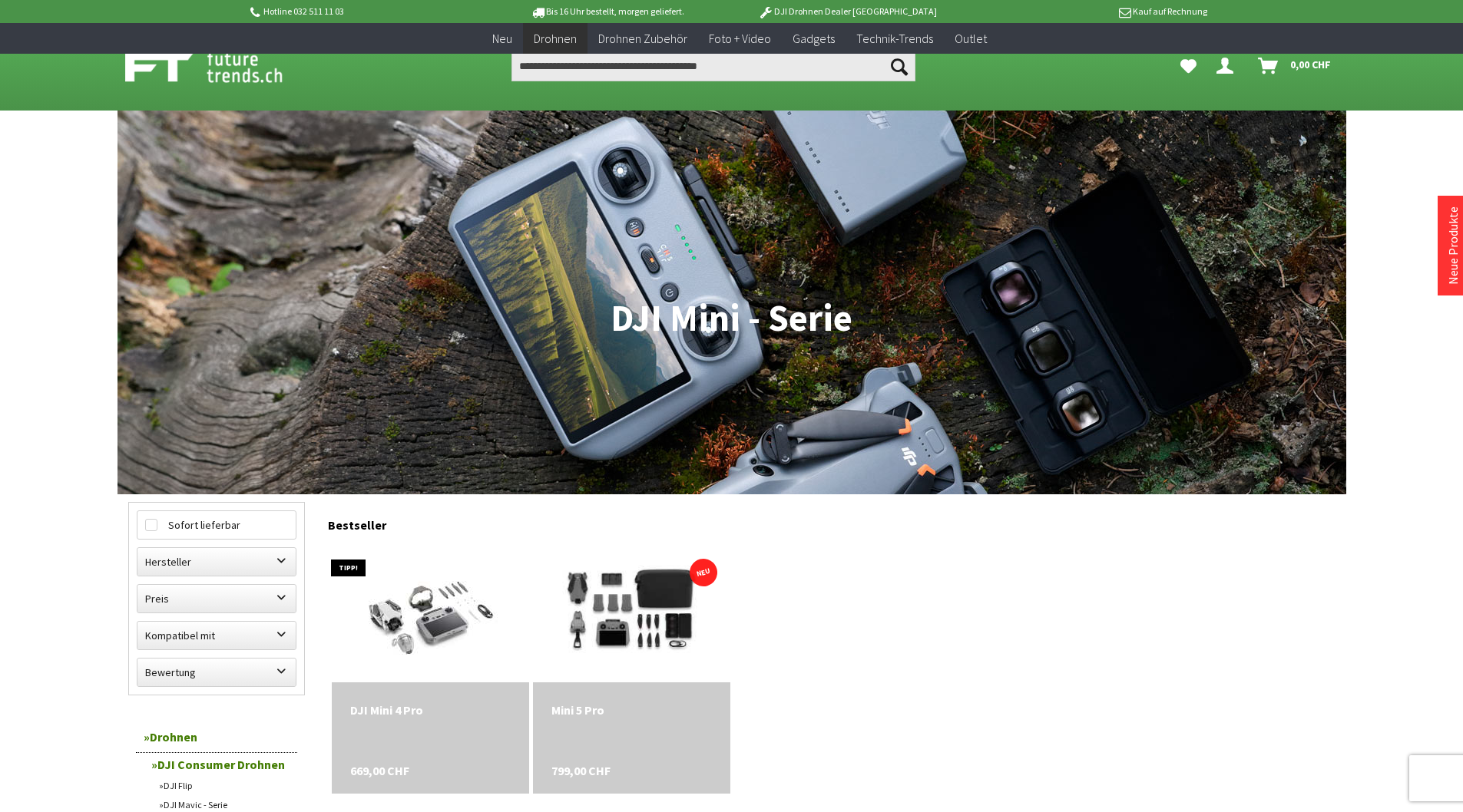
scroll to position [391, 0]
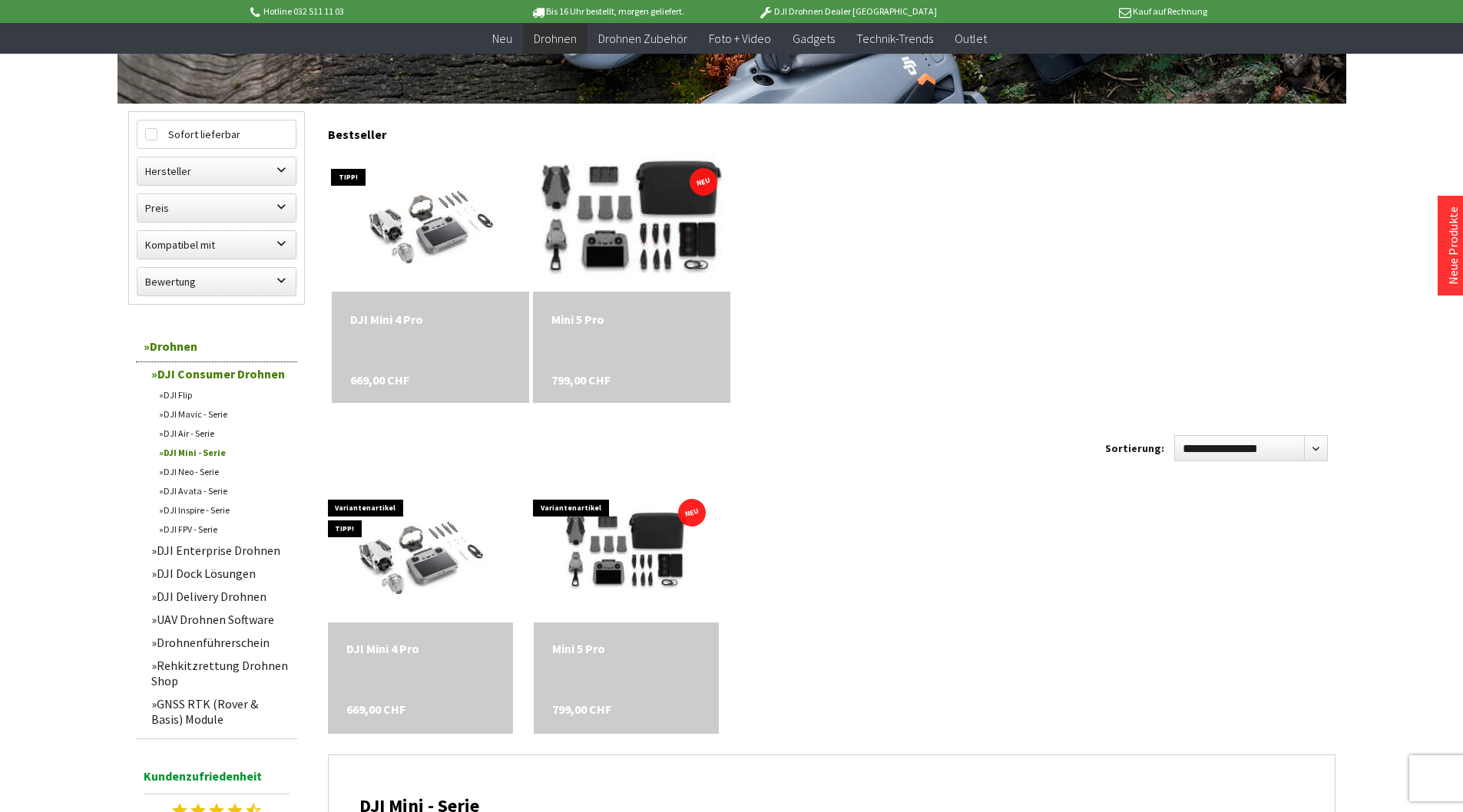
click at [625, 218] on img at bounding box center [631, 223] width 276 height 185
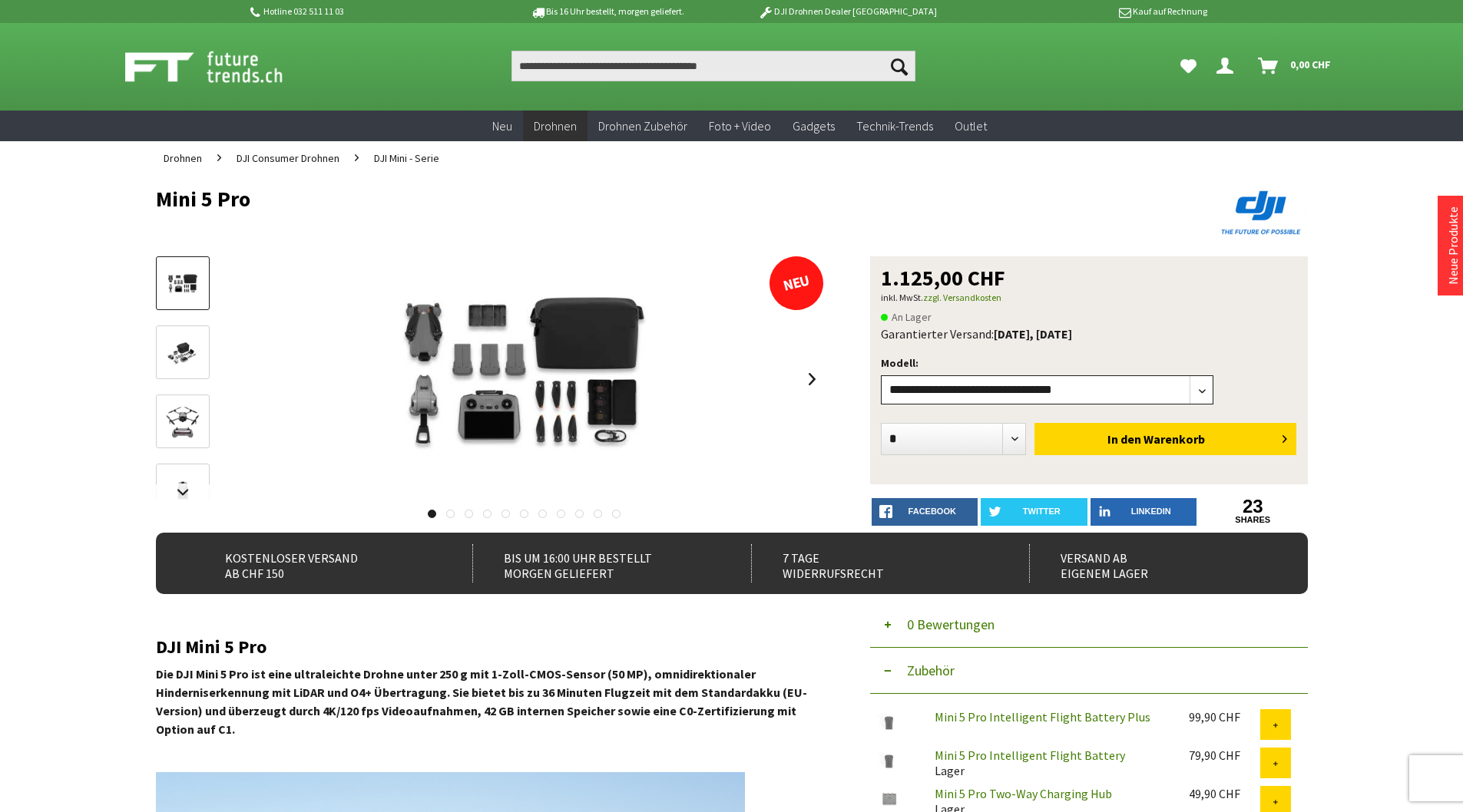
select select"] "***"
click option "**********" at bounding box center [0, 0] width 0 height 0
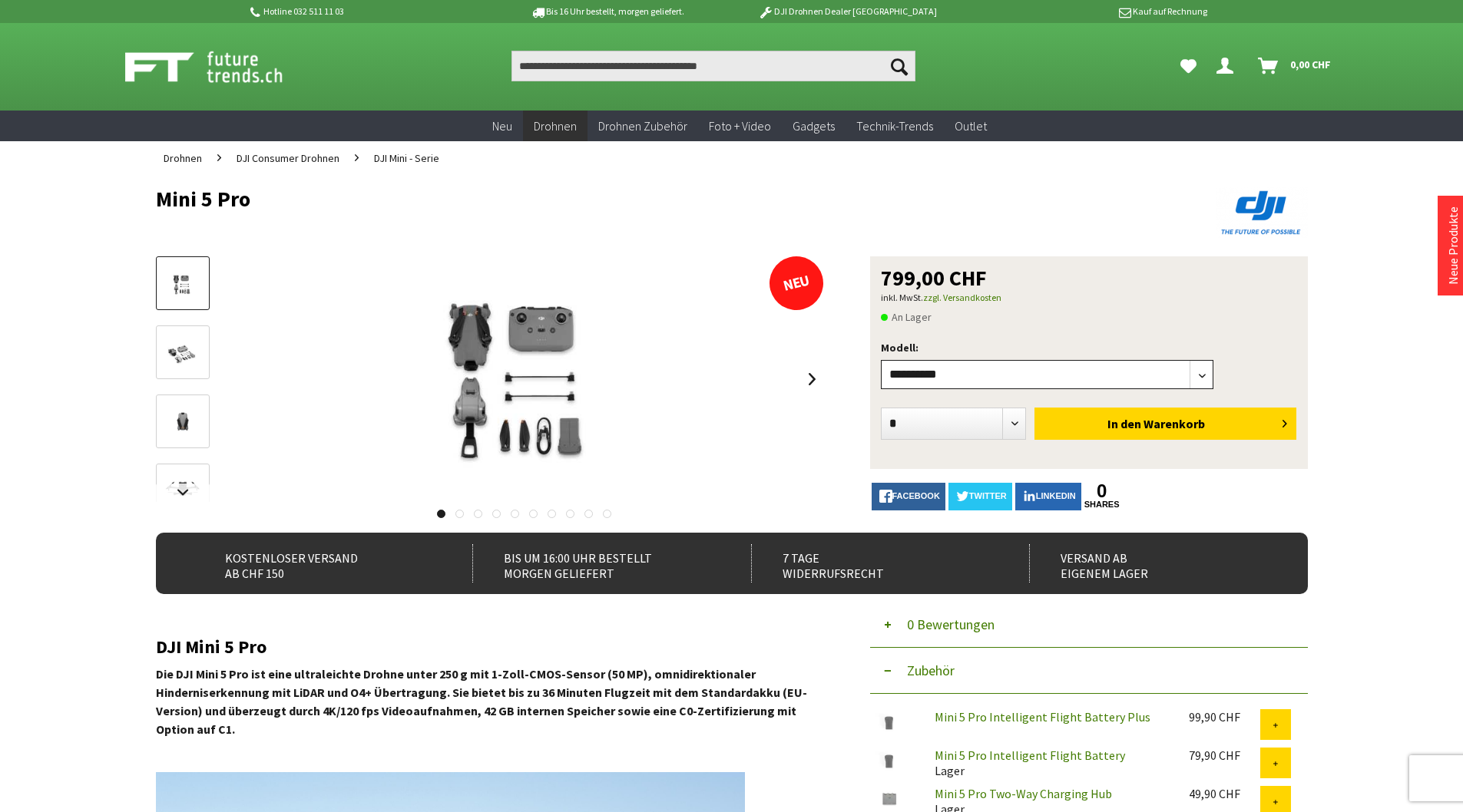
click option "**********" at bounding box center [0, 0] width 0 height 0
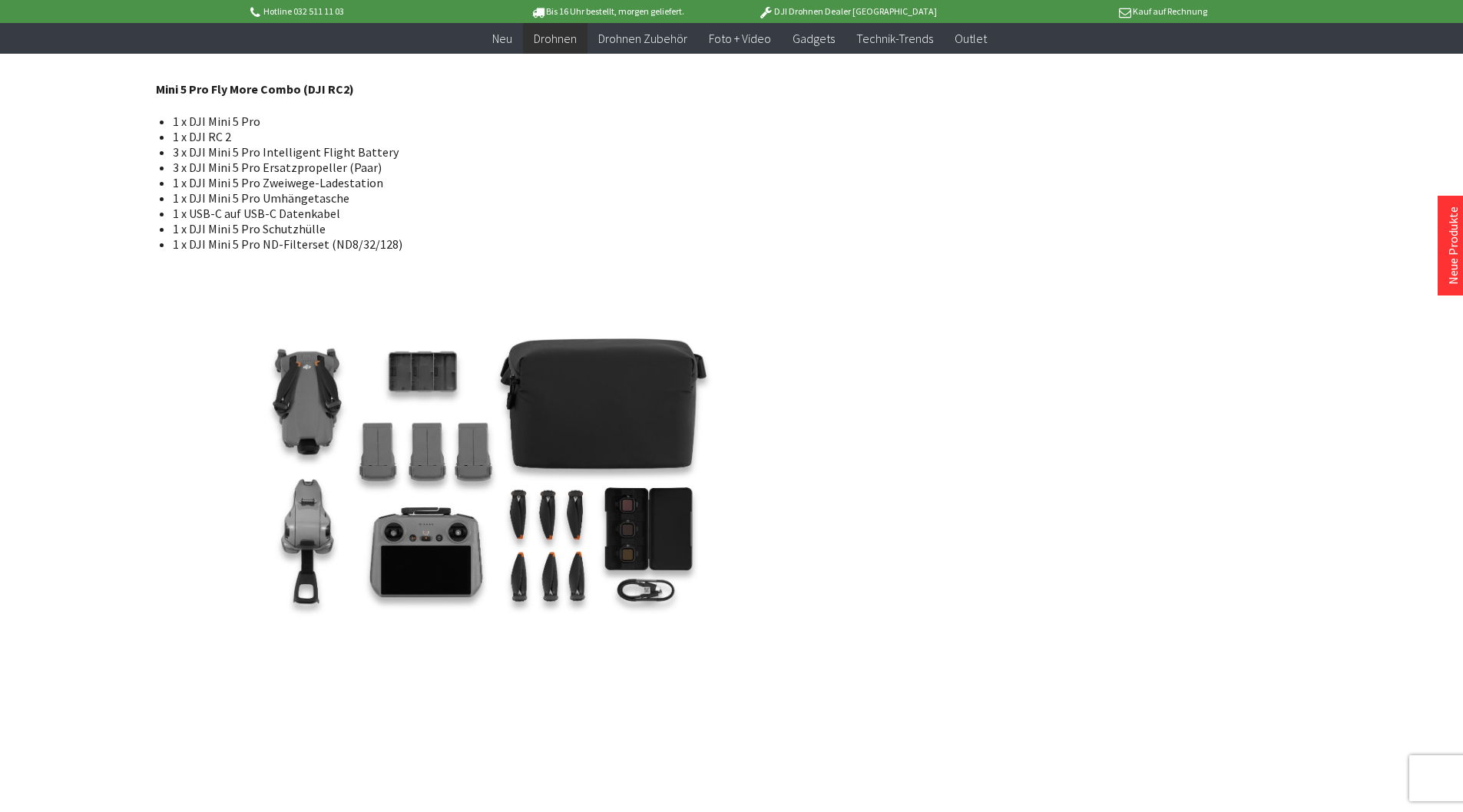
scroll to position [3491, 0]
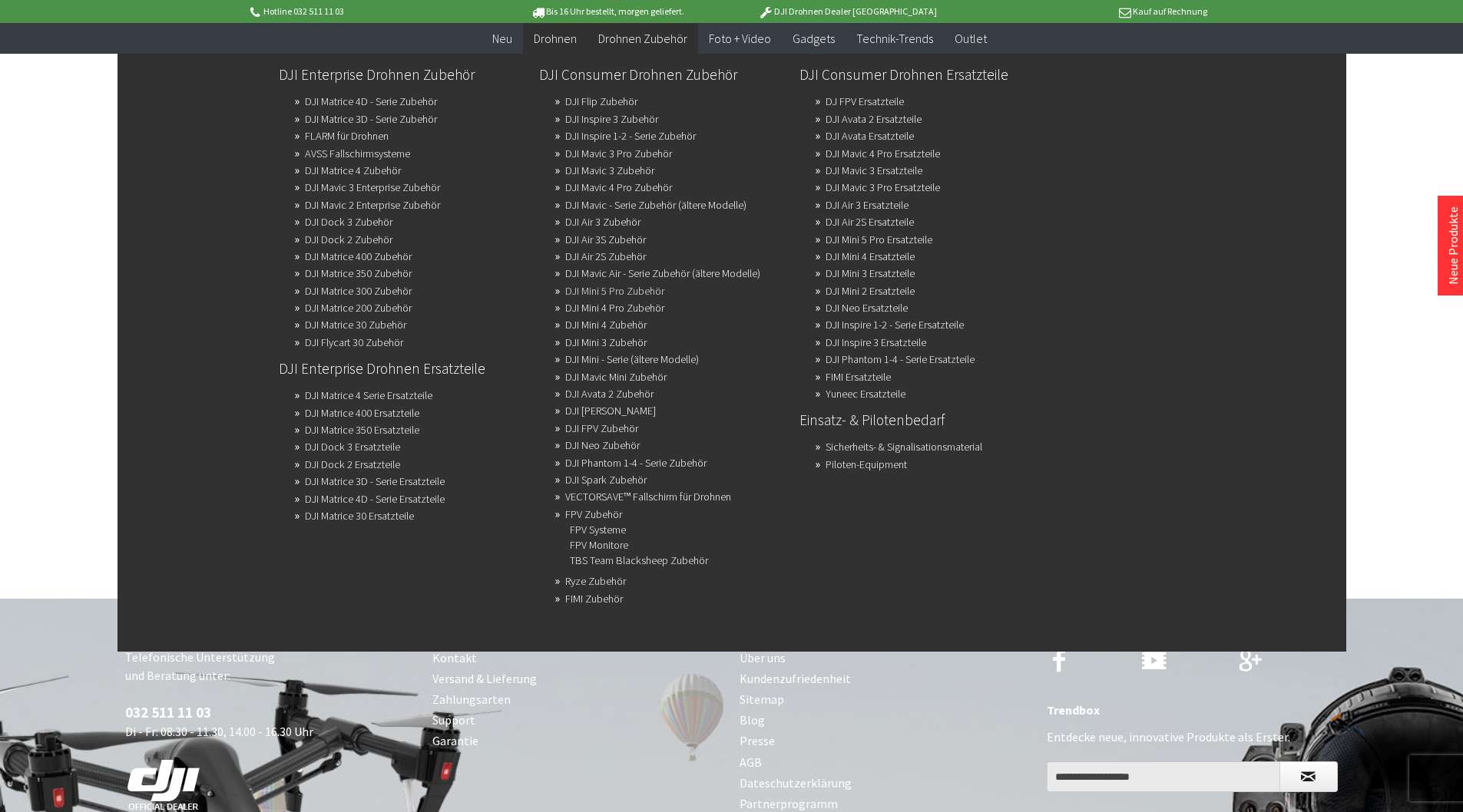
click at [603, 293] on link "DJI Mini 5 Pro Zubehör" at bounding box center [614, 291] width 99 height 21
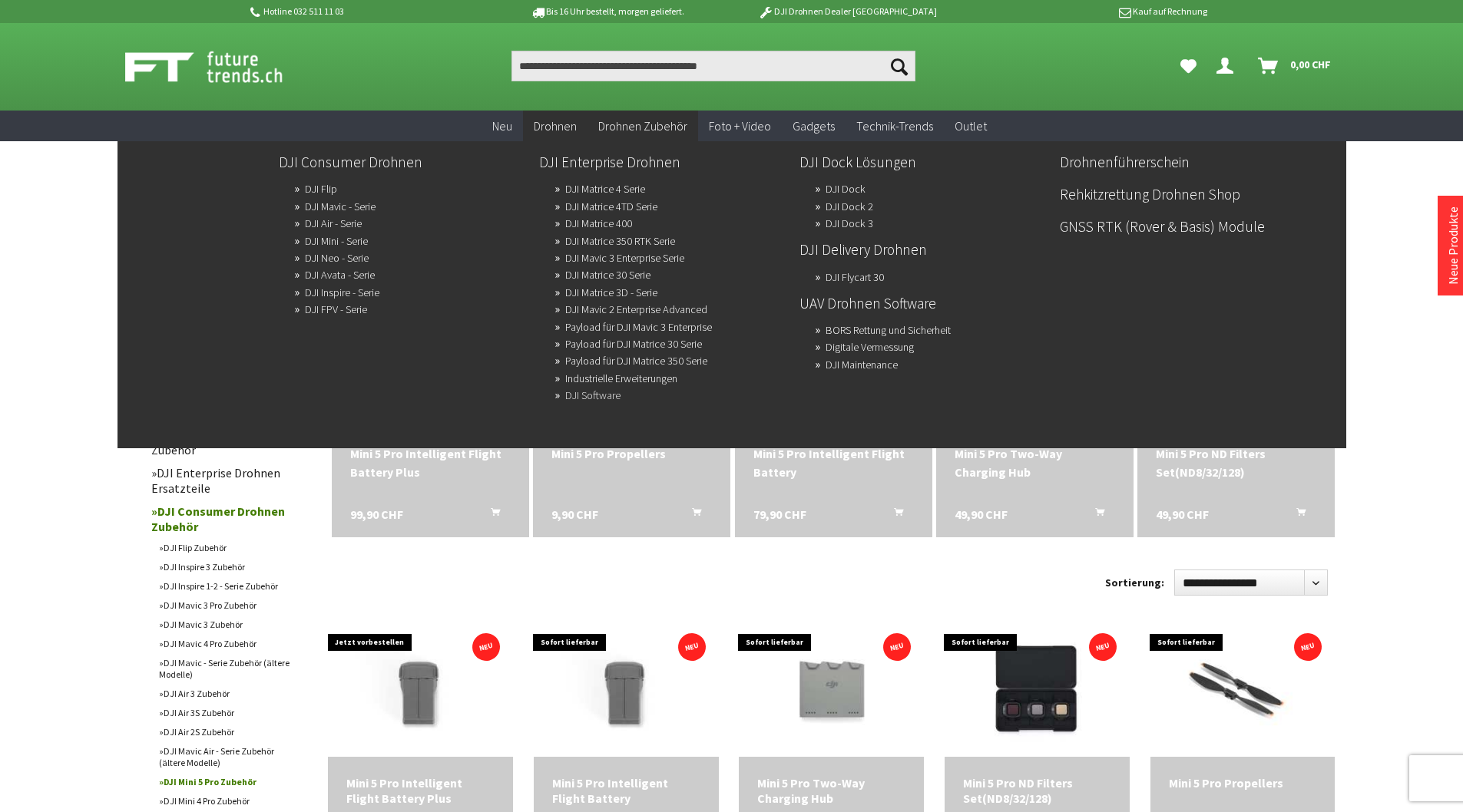
click at [593, 401] on link "DJI Software" at bounding box center [592, 395] width 55 height 21
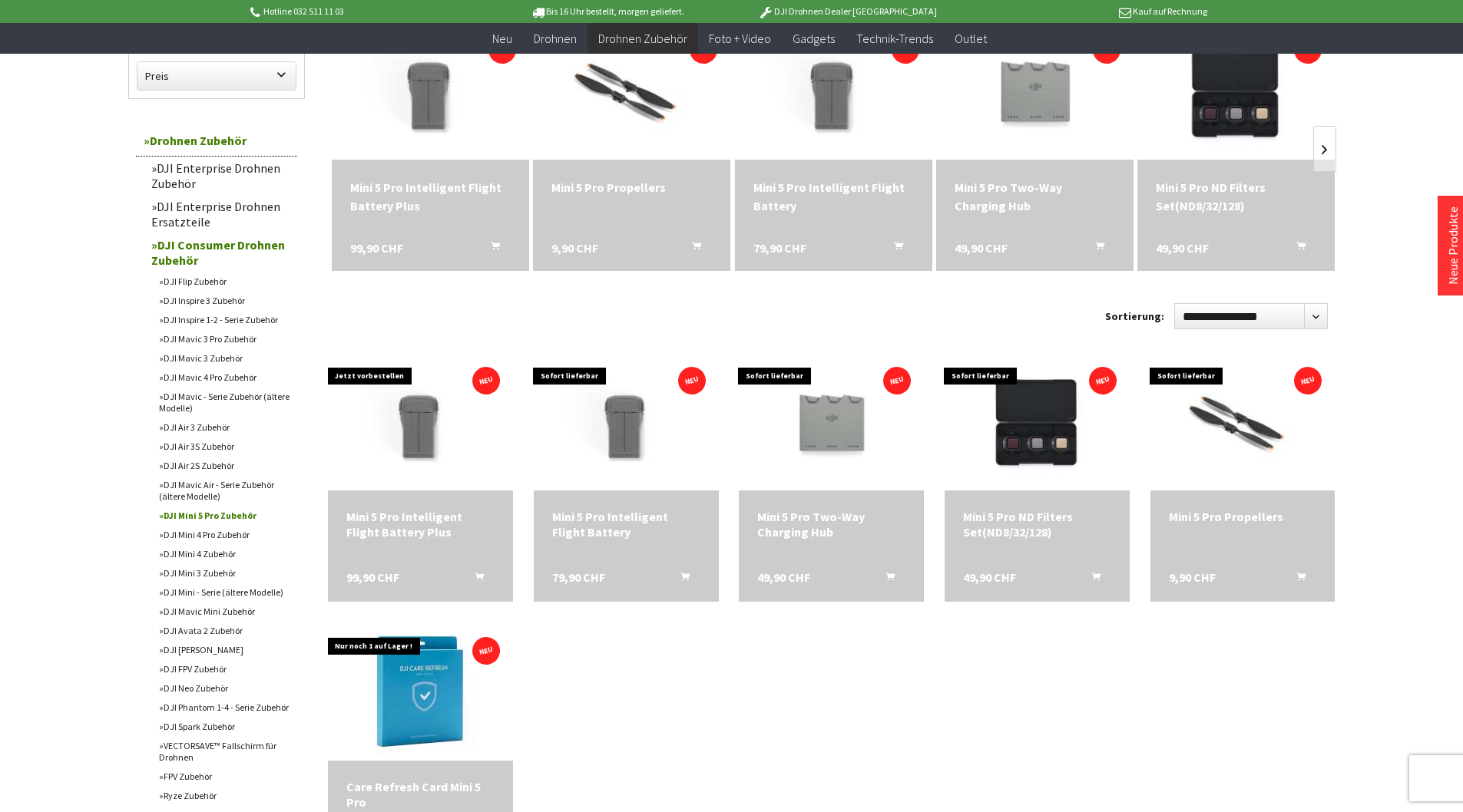
scroll to position [315, 0]
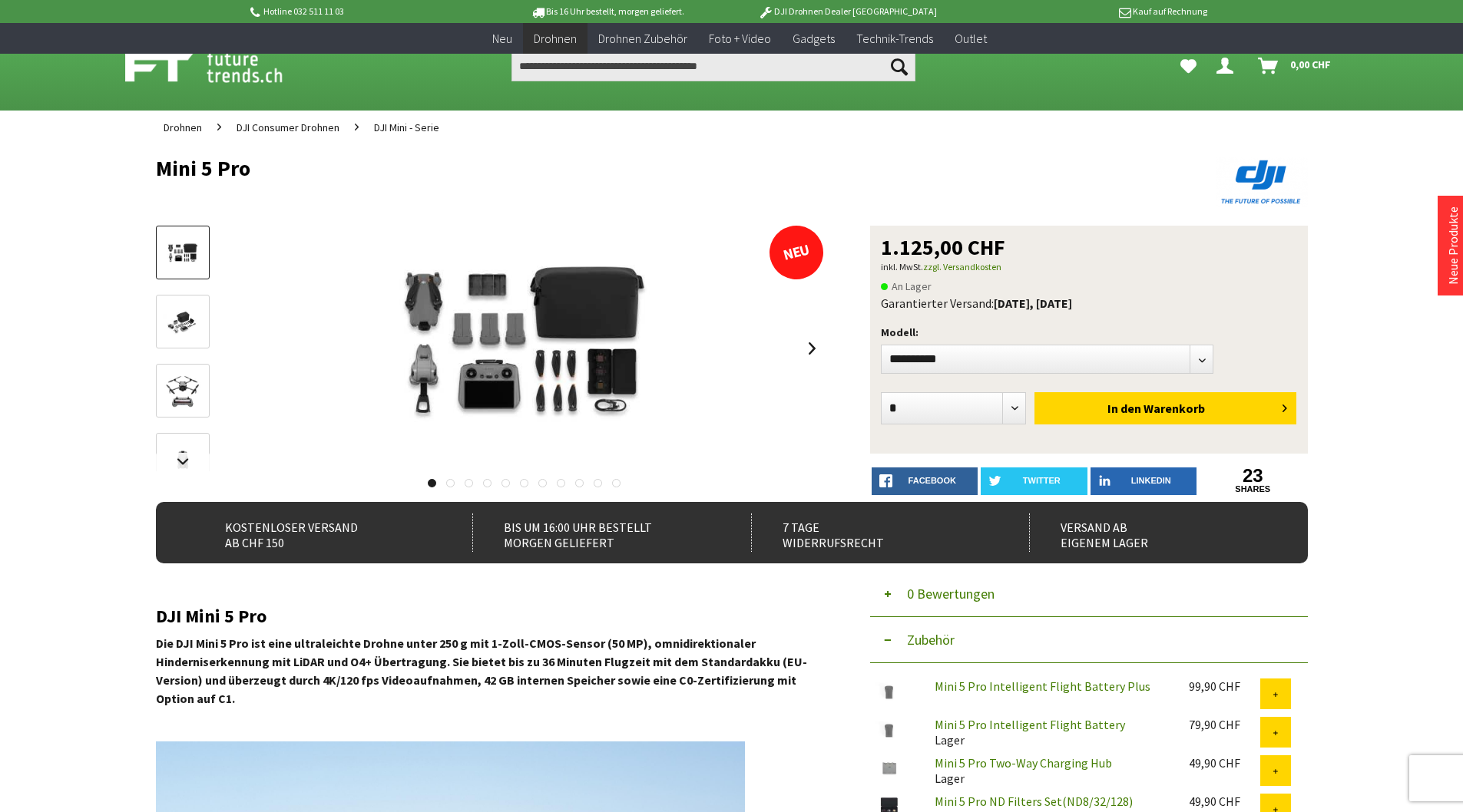
select select"] "***"
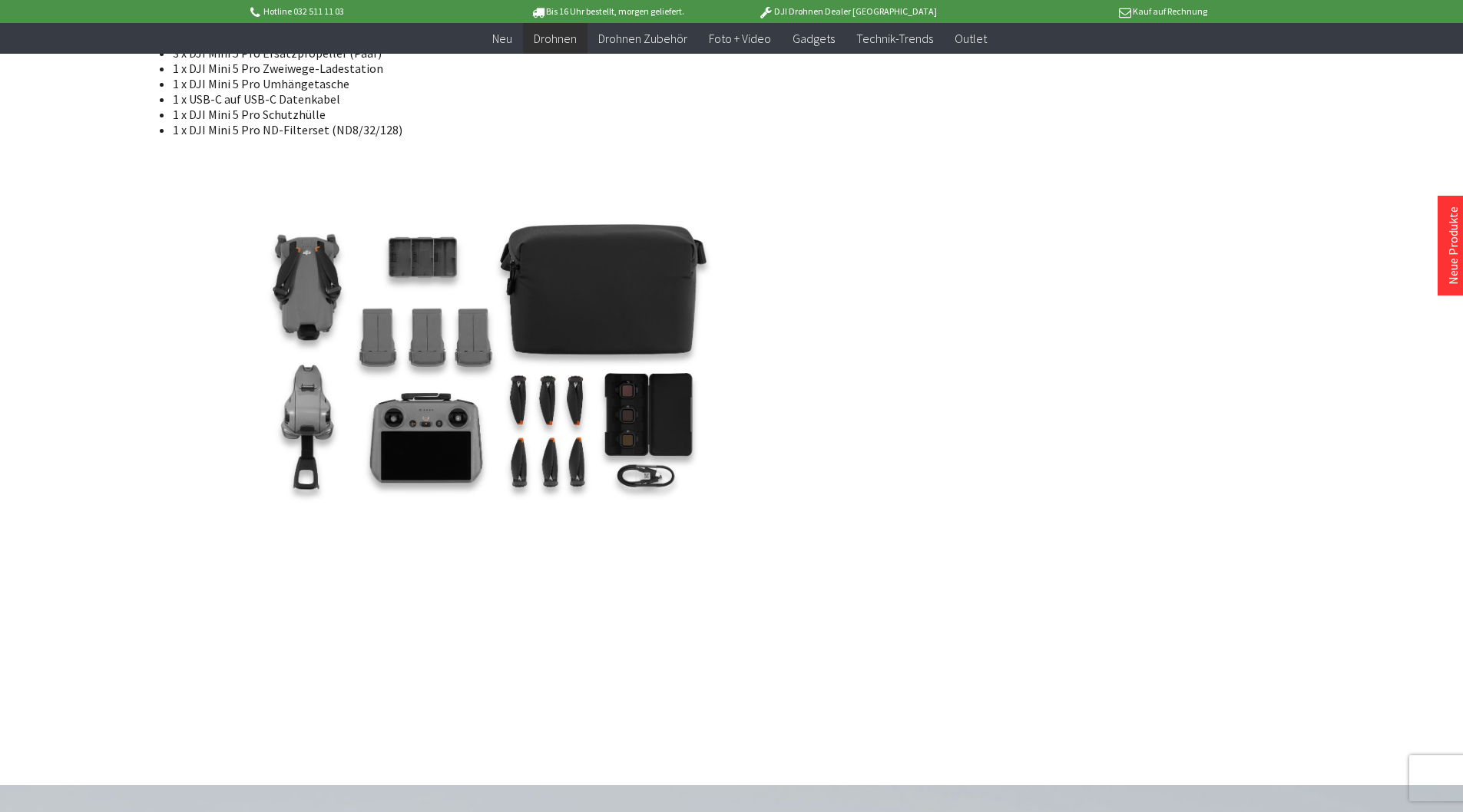
scroll to position [2980, 0]
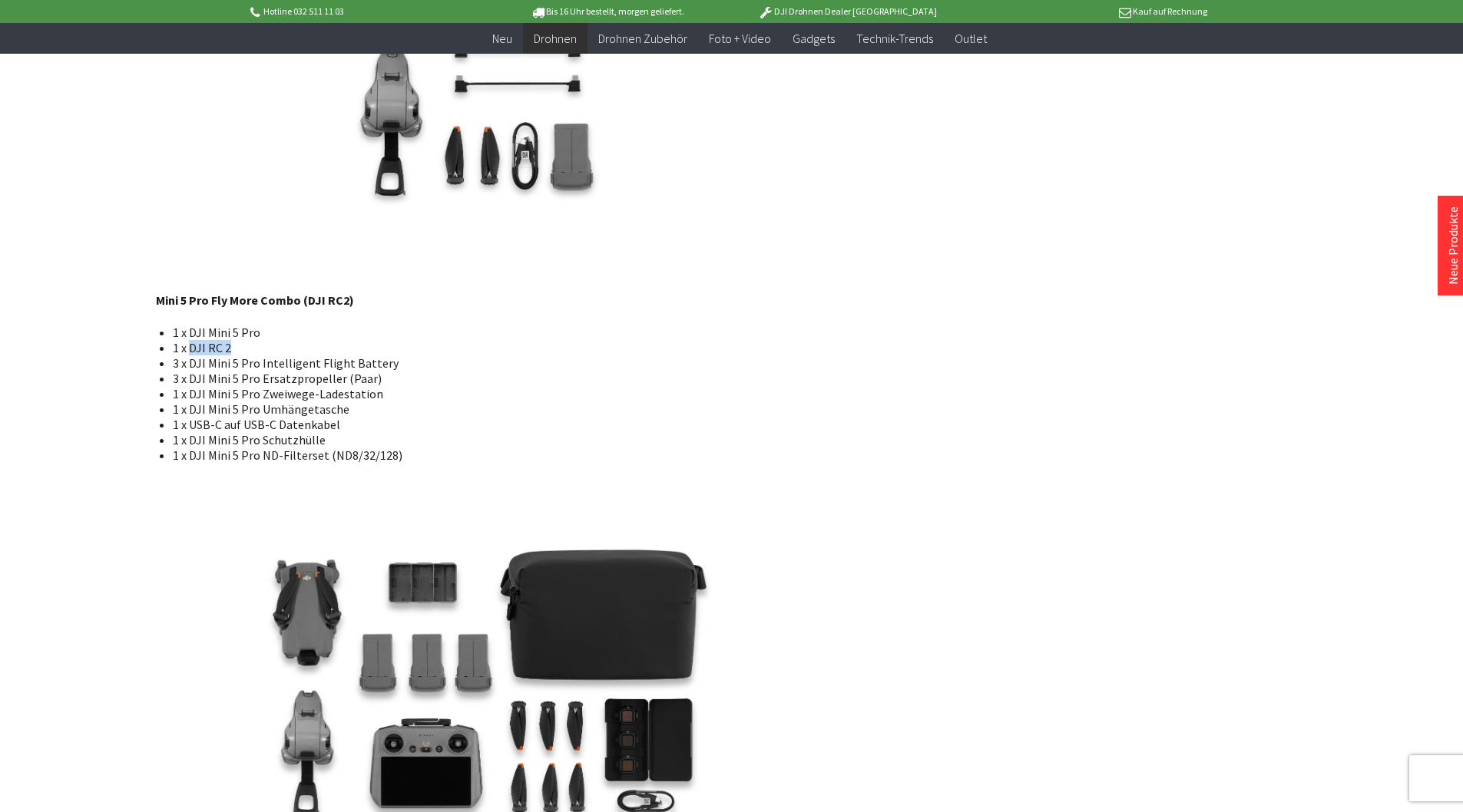
drag, startPoint x: 229, startPoint y: 350, endPoint x: 192, endPoint y: 351, distance: 37.0
click at [192, 351] on li "1 x DJI RC 2" at bounding box center [493, 348] width 639 height 15
copy li "DJI RC 2"
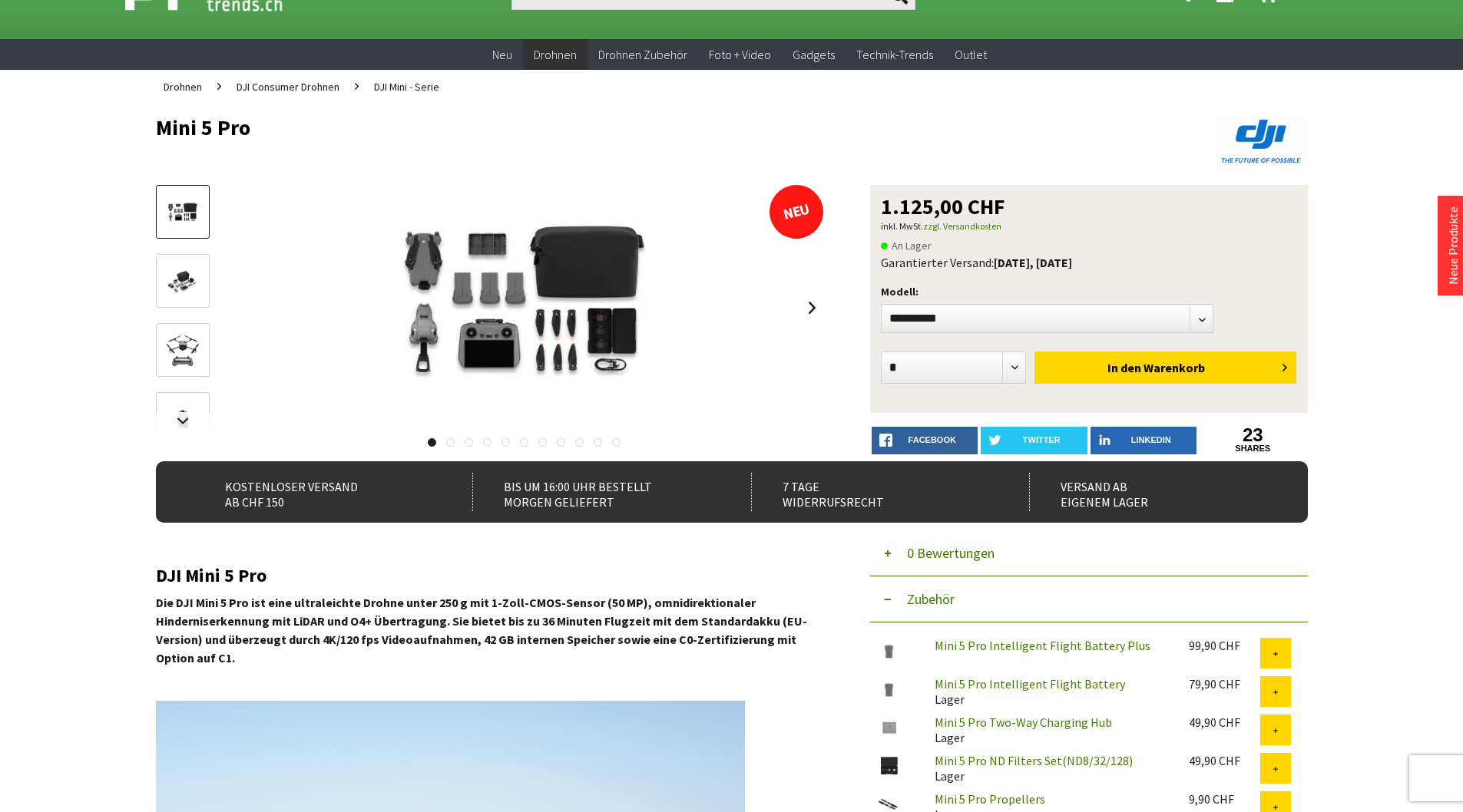
scroll to position [0, 0]
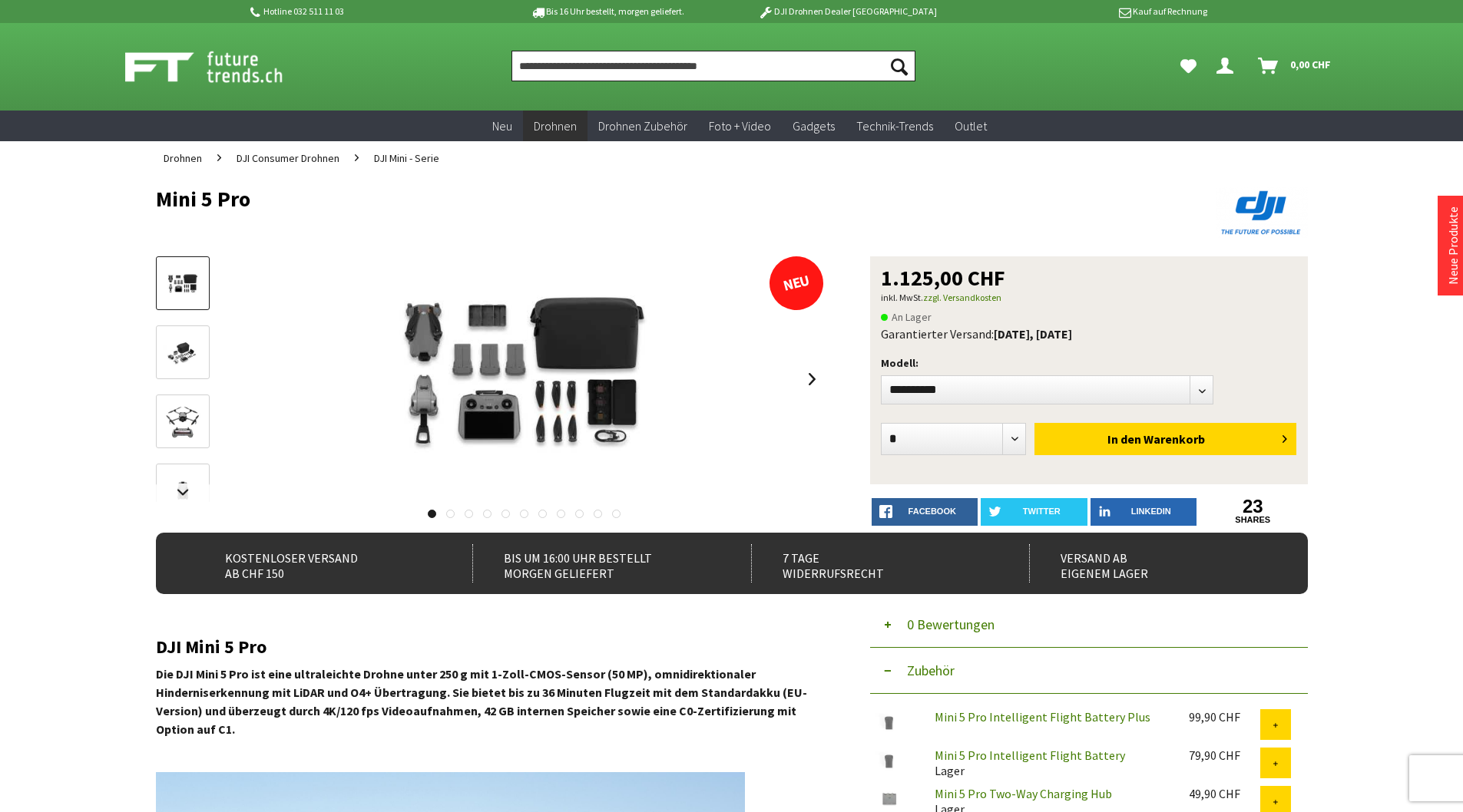
click at [568, 57] on input "Produkt, Marke, Kategorie, EAN, Artikelnummer…" at bounding box center [713, 66] width 404 height 31
paste input "********"
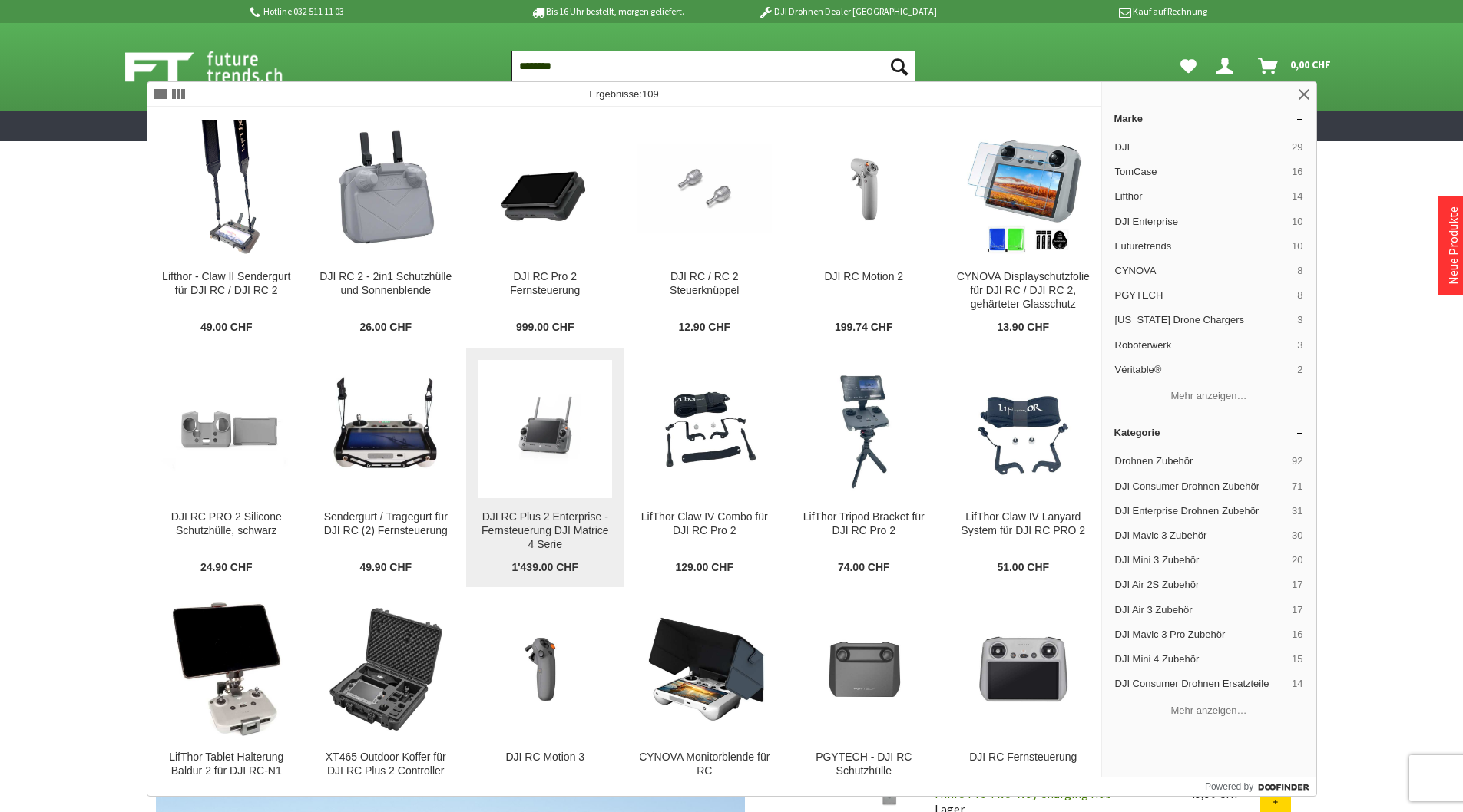
type input "********"
click at [884, 51] on button "Suchen" at bounding box center [900, 66] width 33 height 31
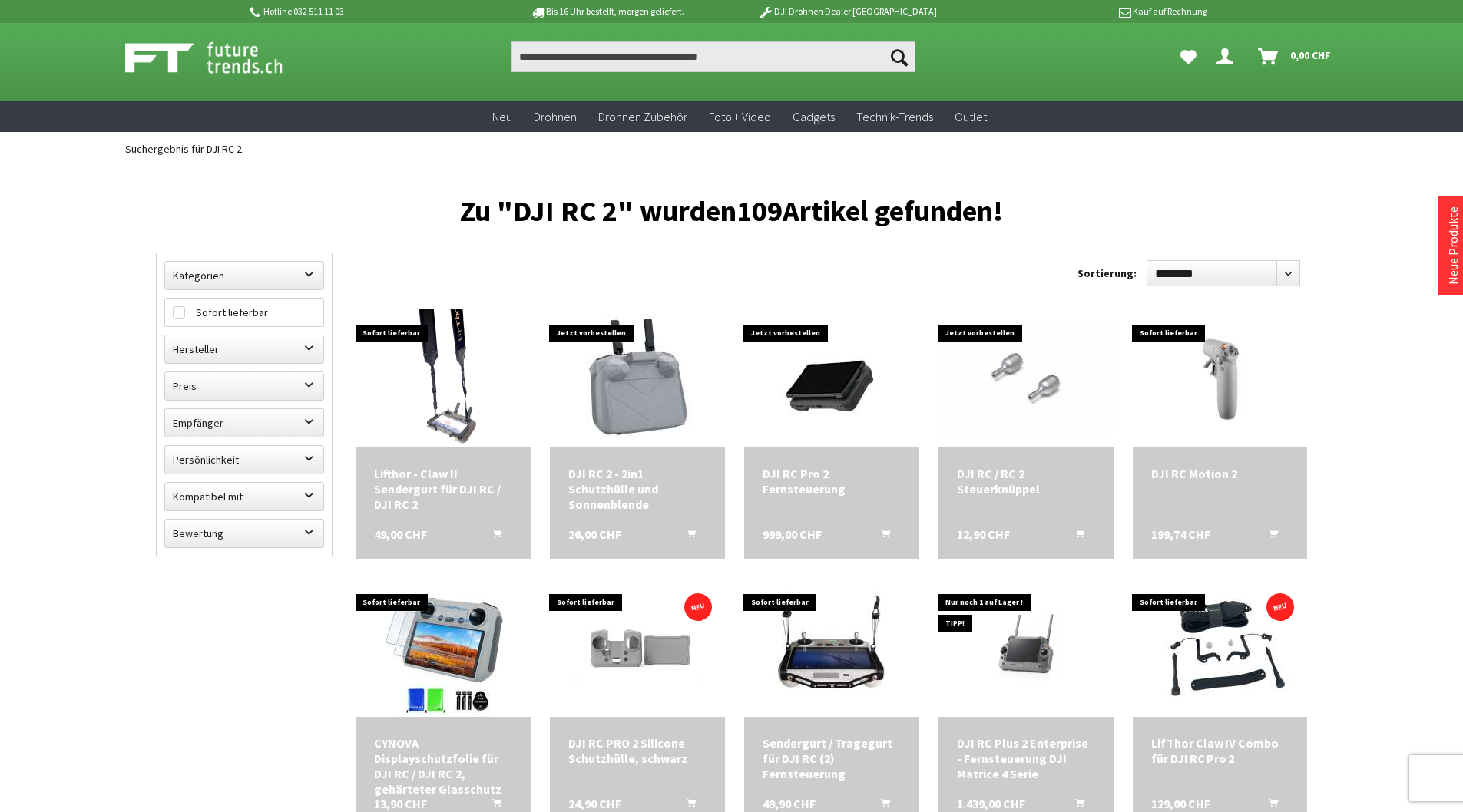
scroll to position [29, 0]
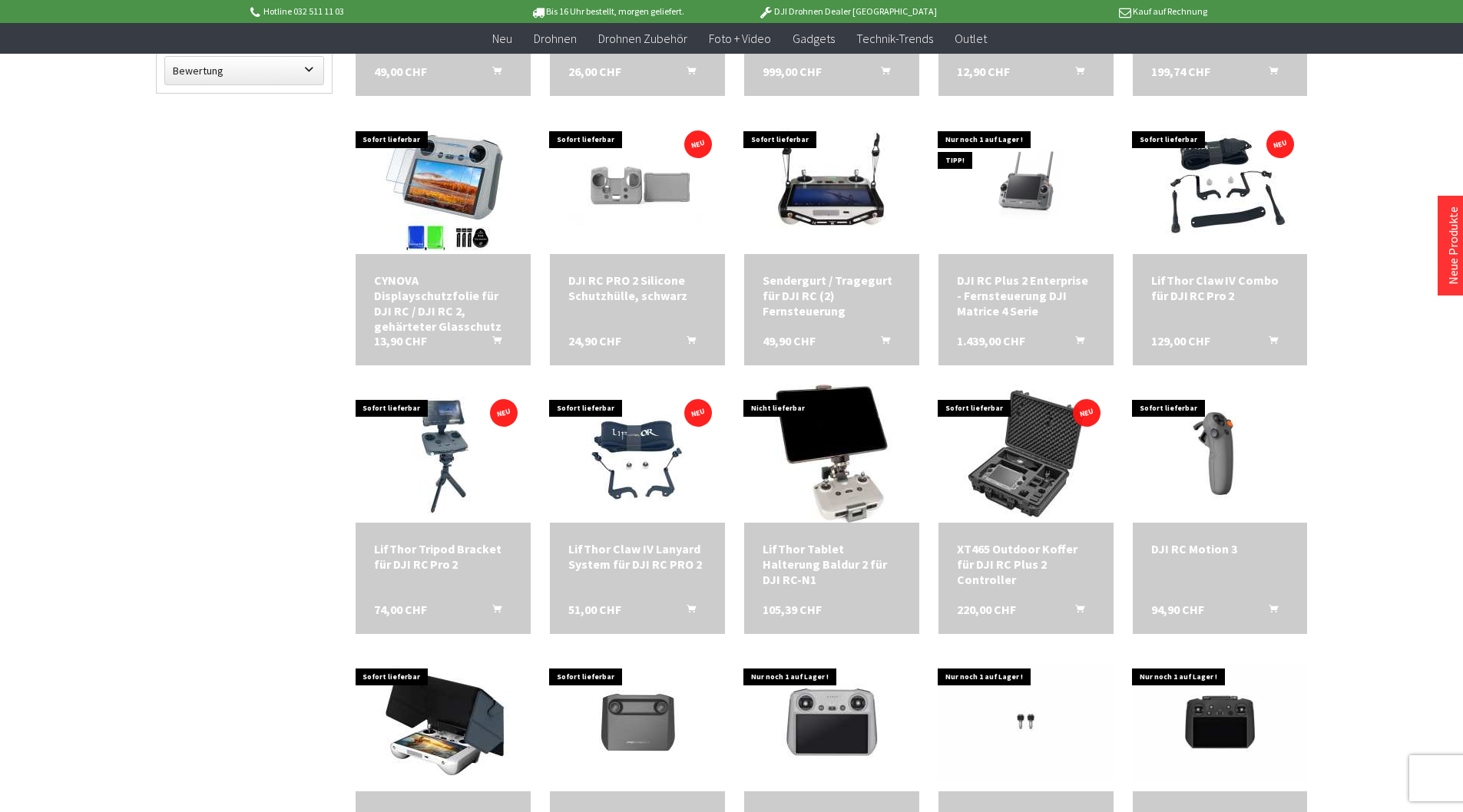
scroll to position [451, 0]
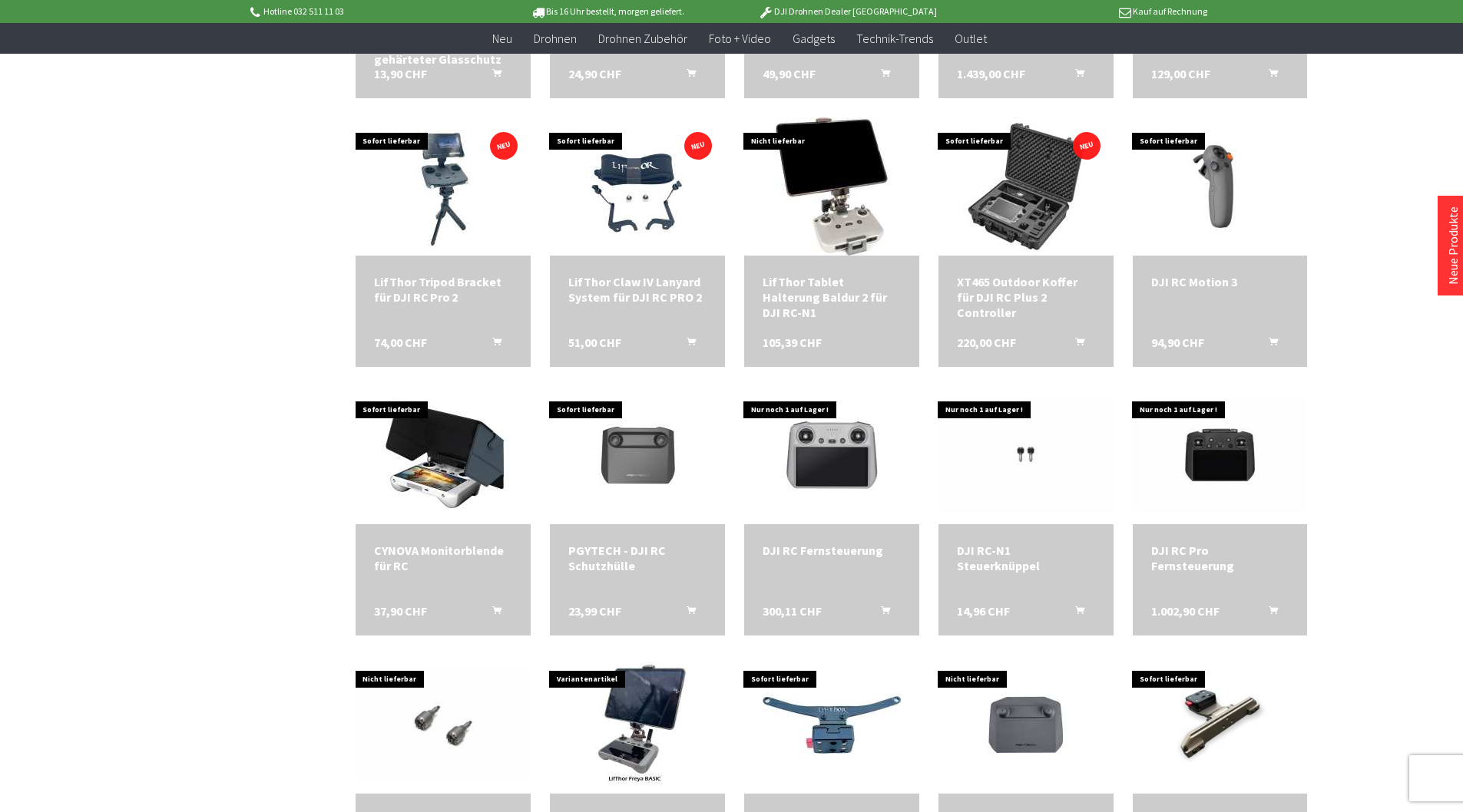
scroll to position [728, 0]
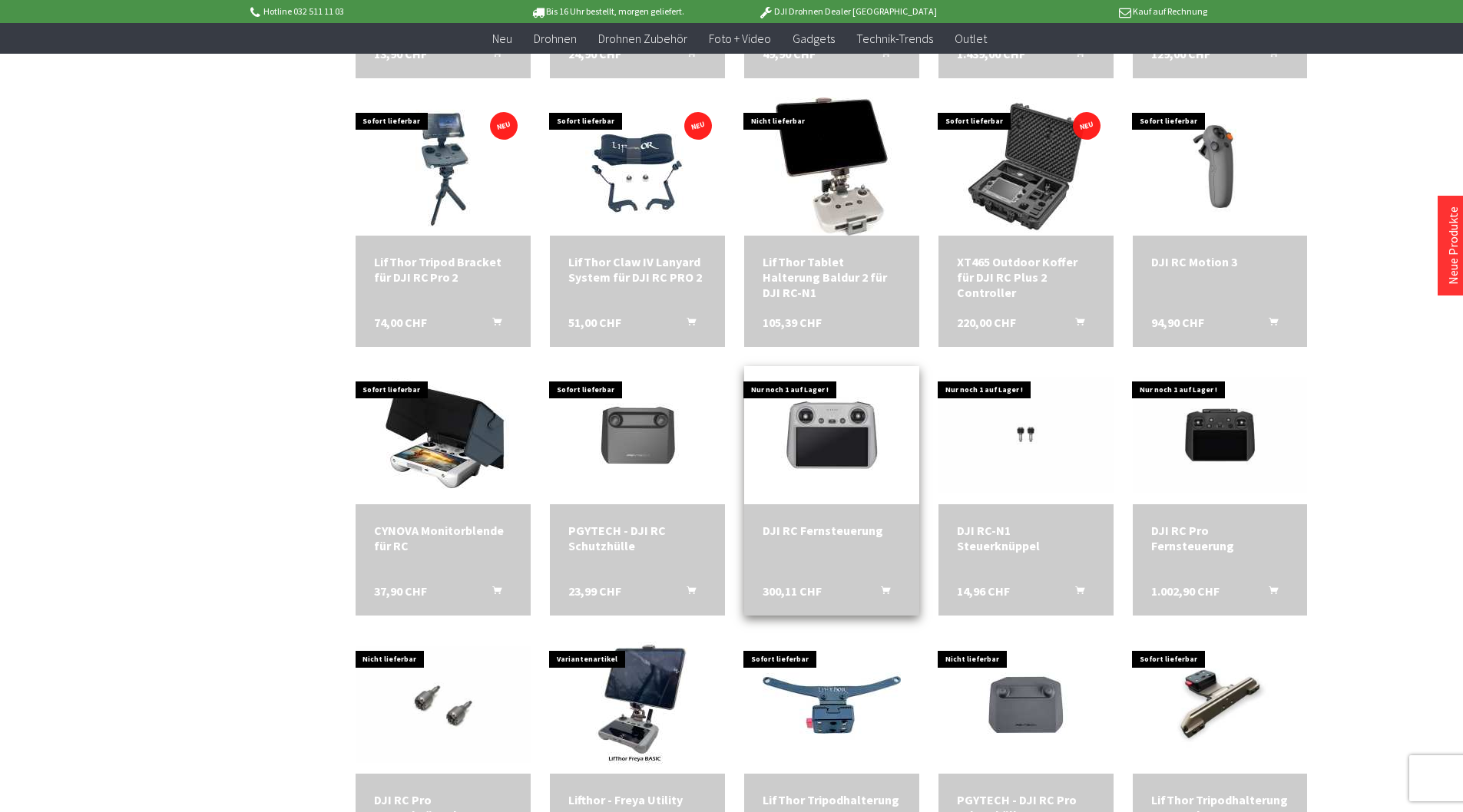
click at [831, 507] on div "DJI RC Fernsteuerung 300,11 CHF In den Warenkorb" at bounding box center [832, 560] width 175 height 112
click at [819, 449] on img at bounding box center [832, 436] width 139 height 139
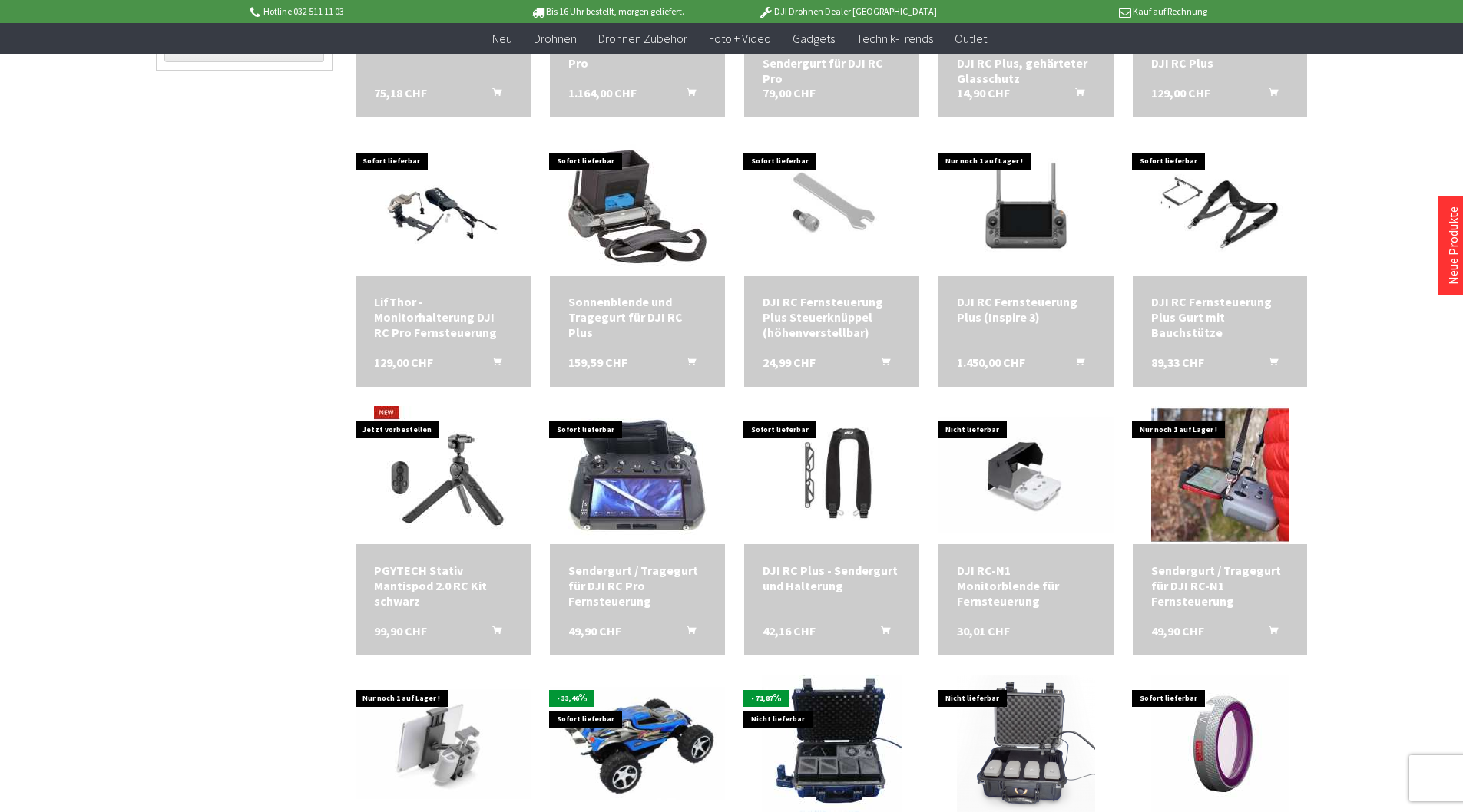
scroll to position [526, 0]
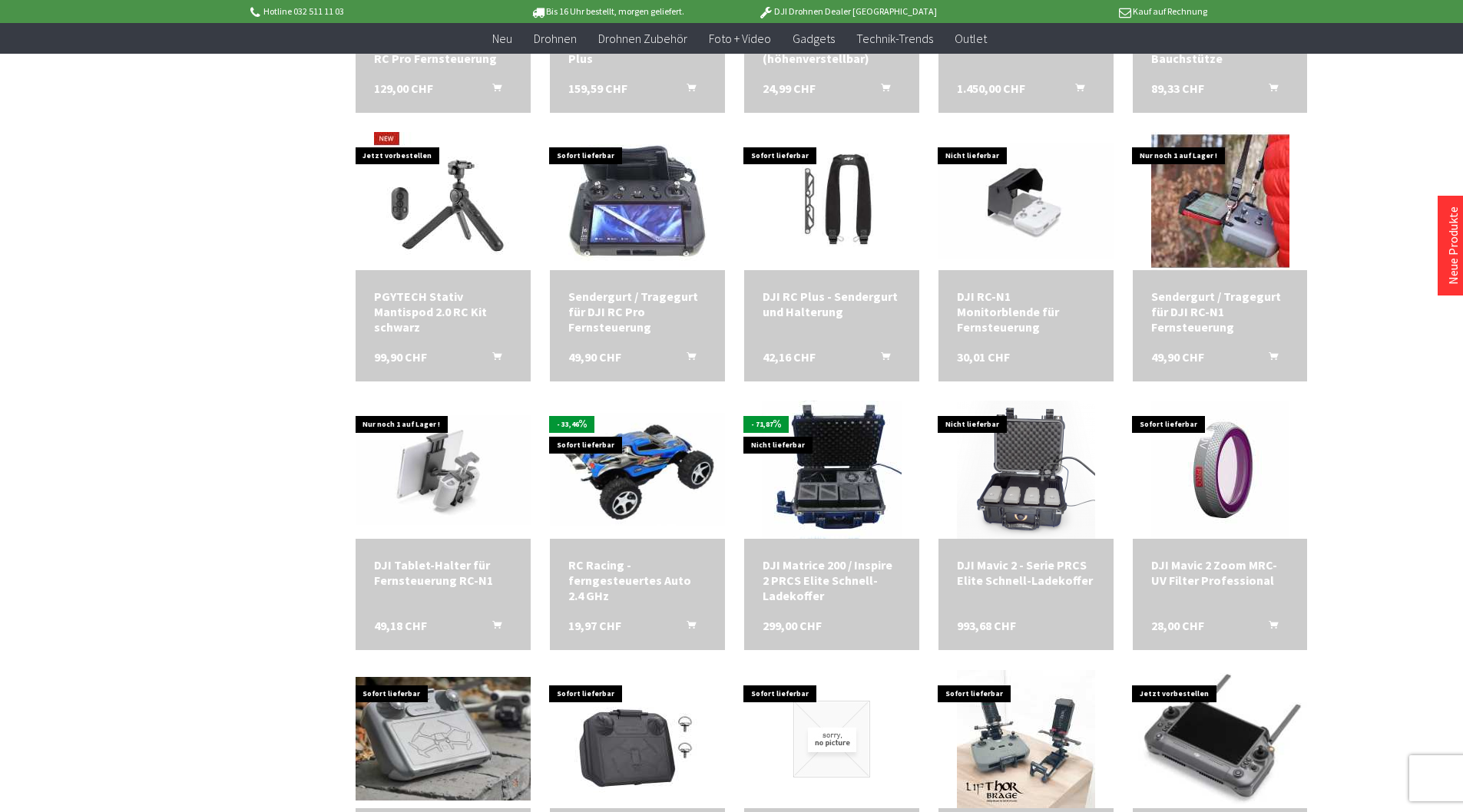
scroll to position [1088, 0]
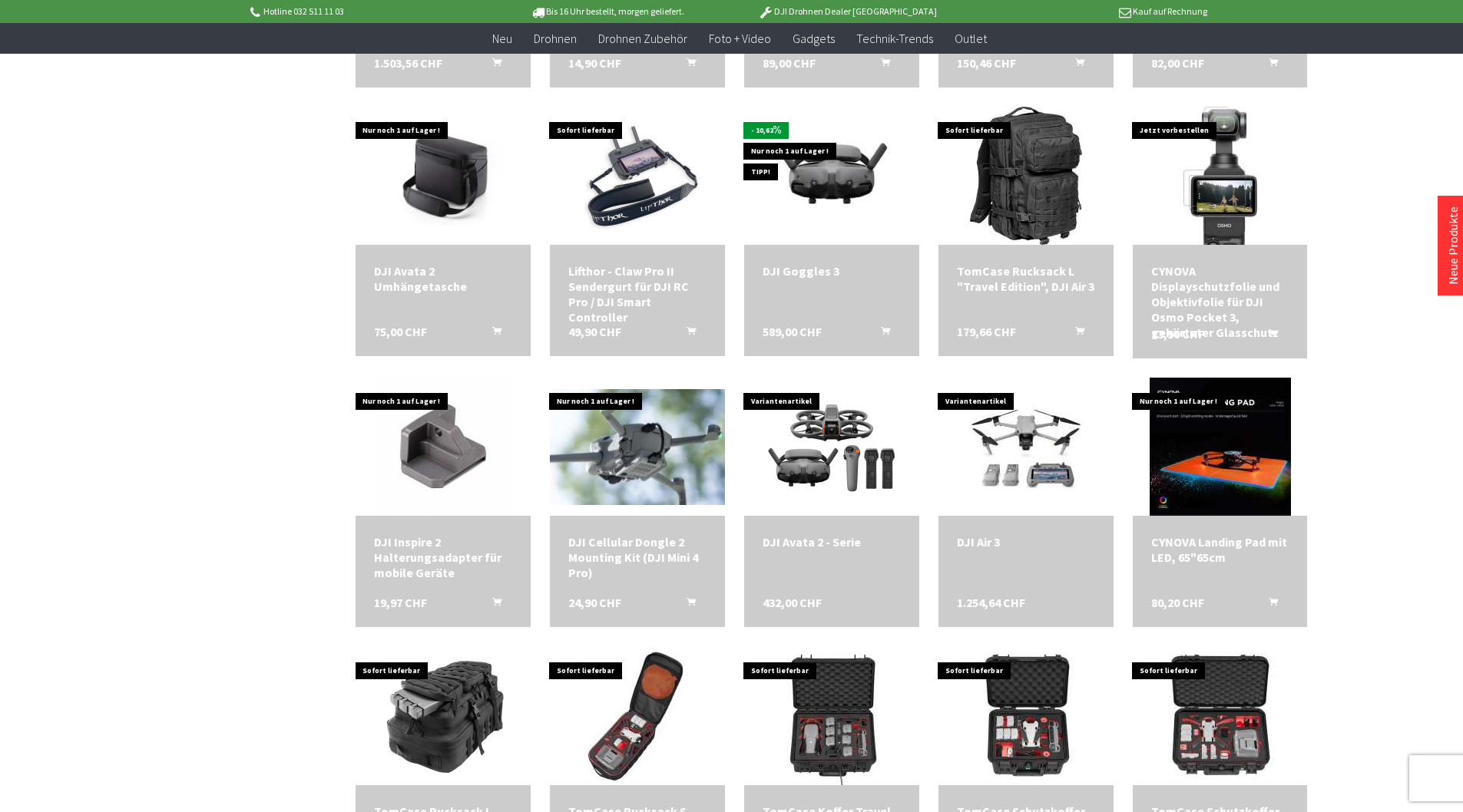
scroll to position [1918, 0]
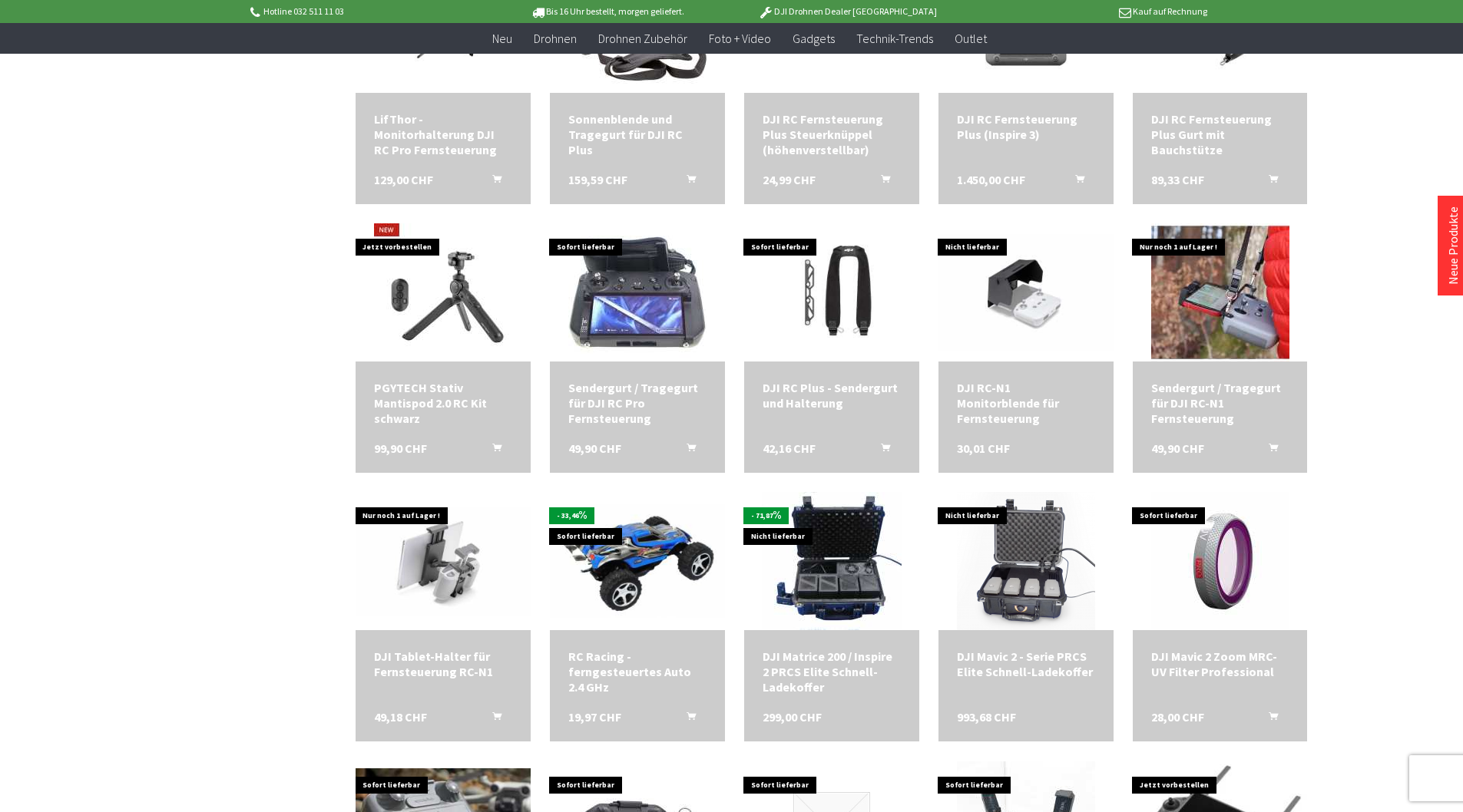
scroll to position [173, 0]
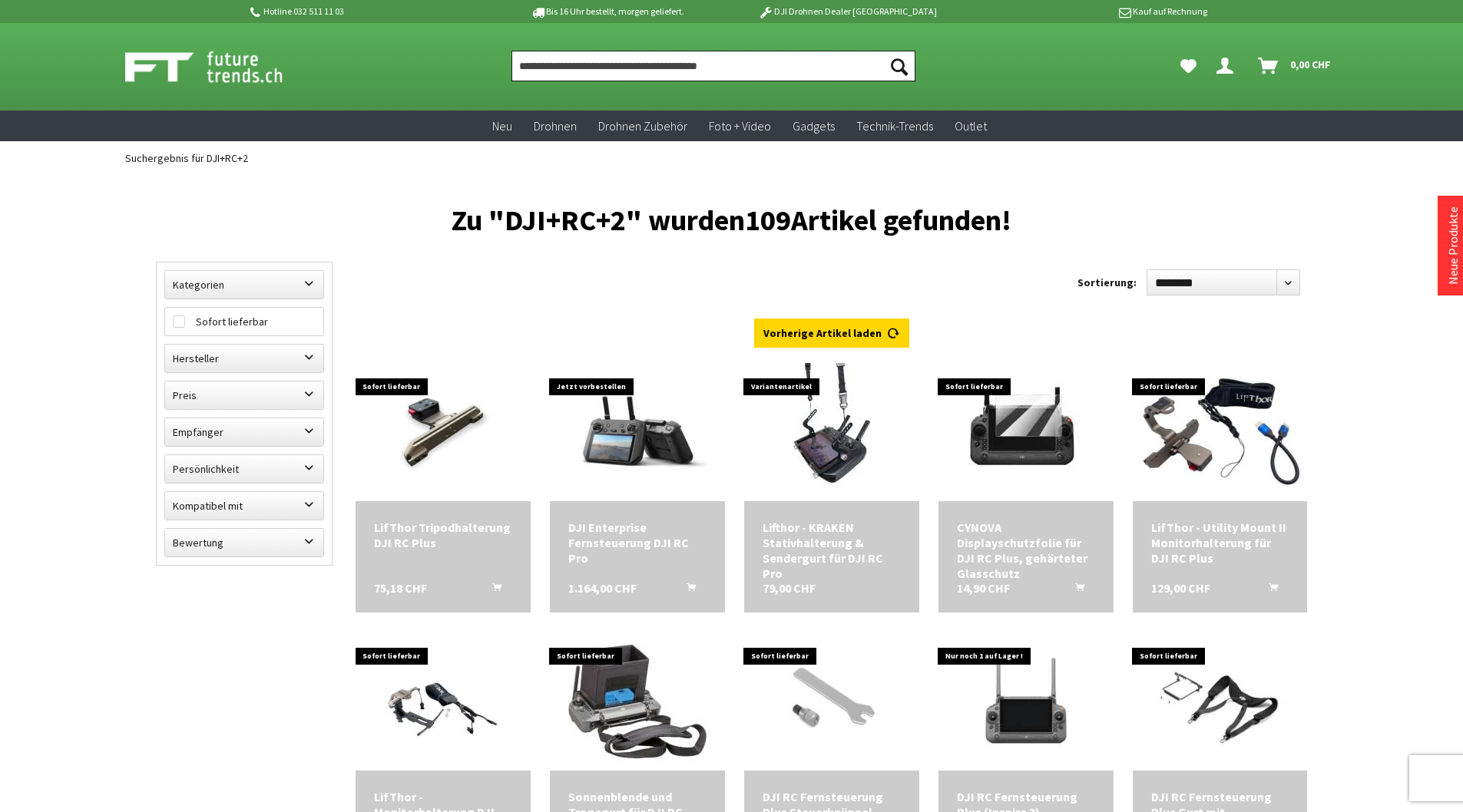
click at [703, 70] on input "Produkt, Marke, Kategorie, EAN, Artikelnummer…" at bounding box center [713, 66] width 404 height 31
paste input "********"
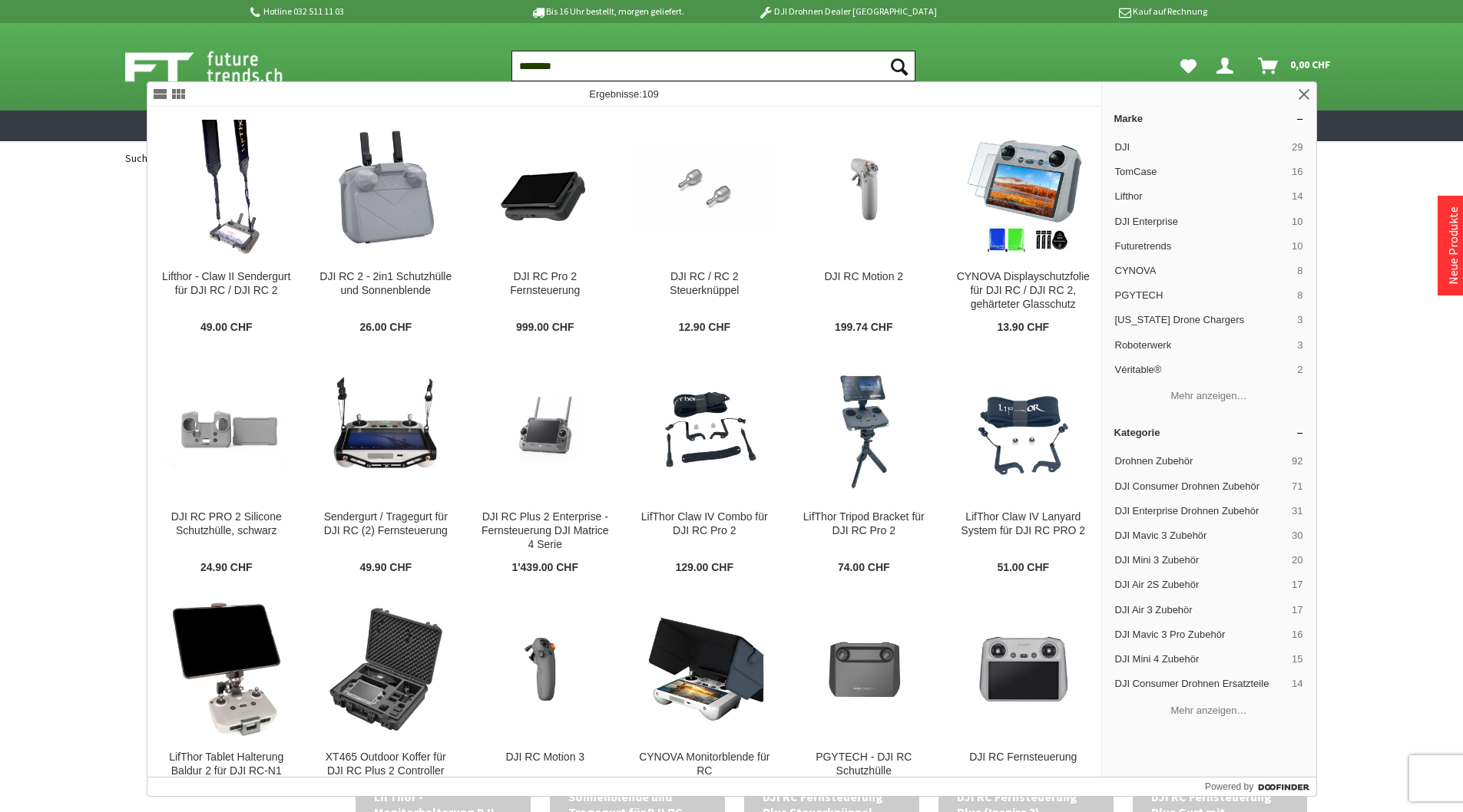
type input "********"
click at [884, 51] on button "Suchen" at bounding box center [900, 66] width 33 height 31
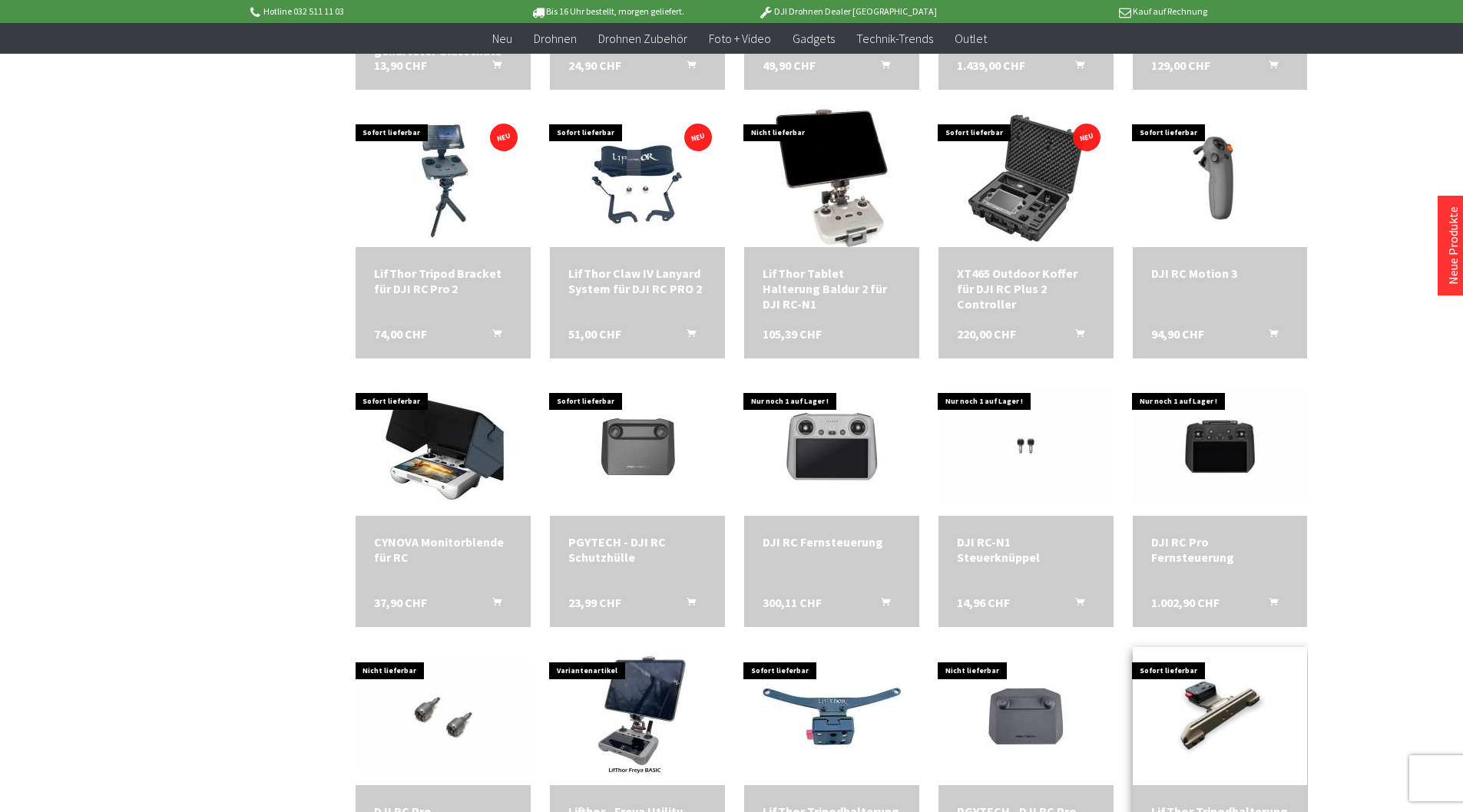
scroll to position [984, 0]
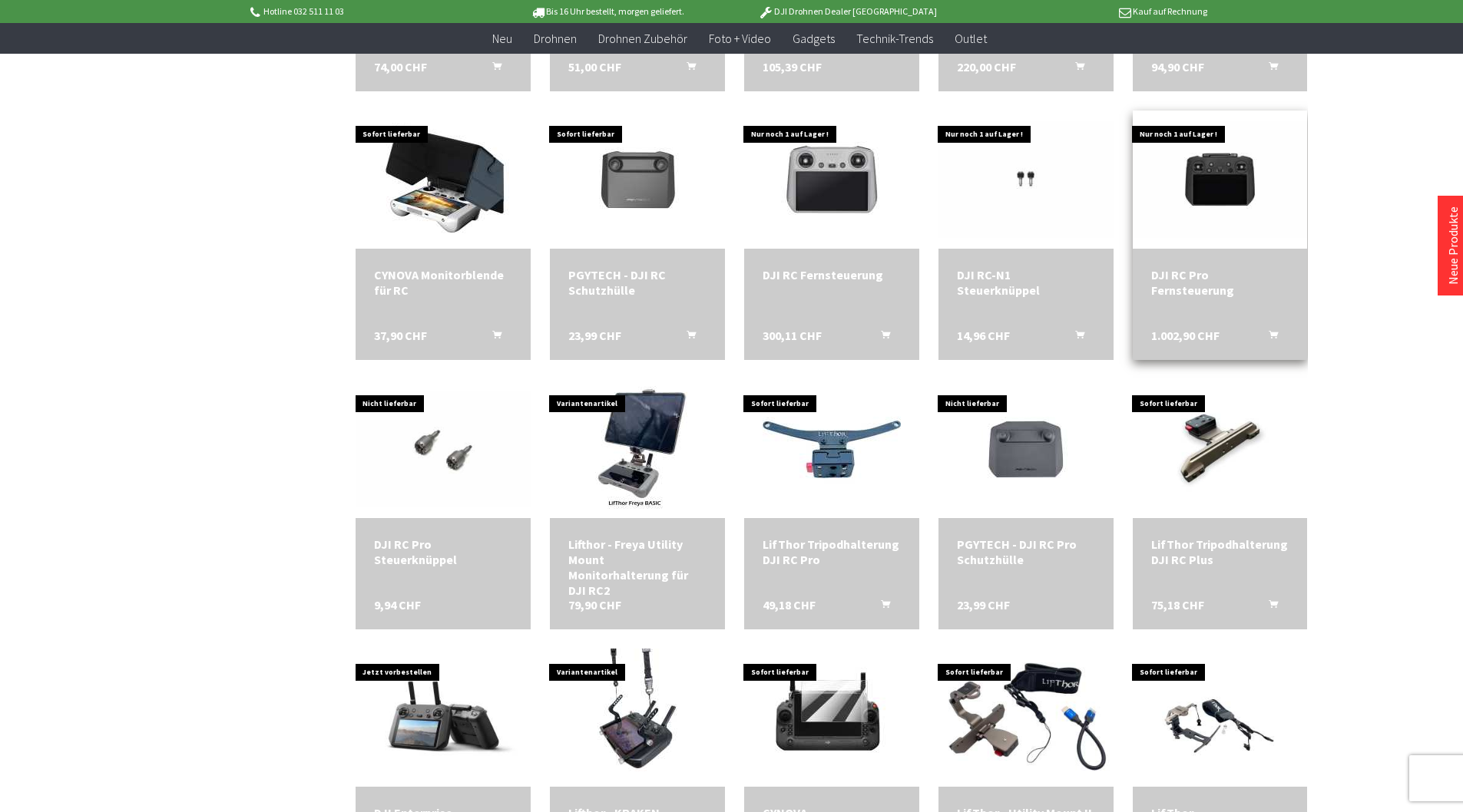
click at [1208, 185] on img at bounding box center [1220, 179] width 175 height 116
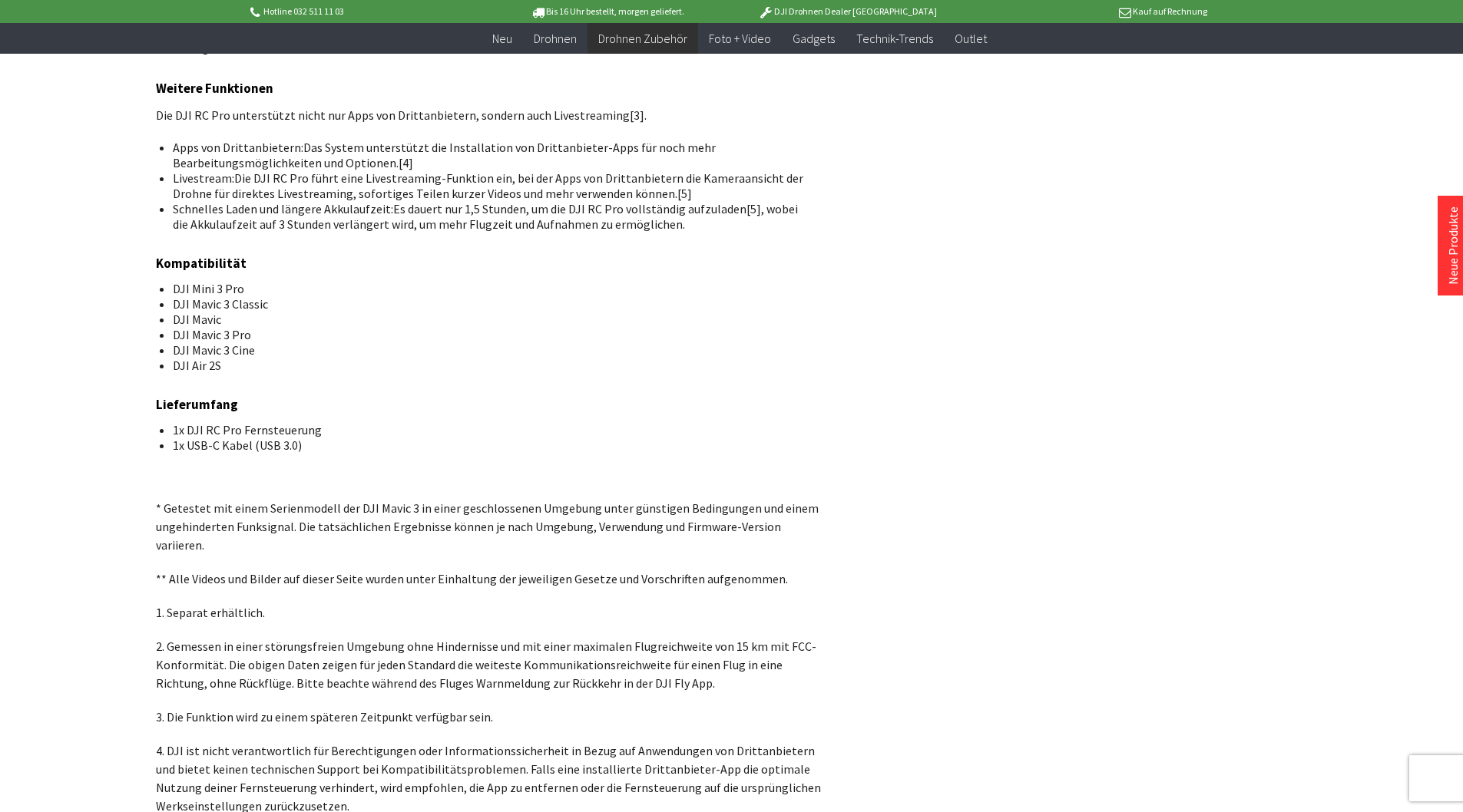
scroll to position [3757, 0]
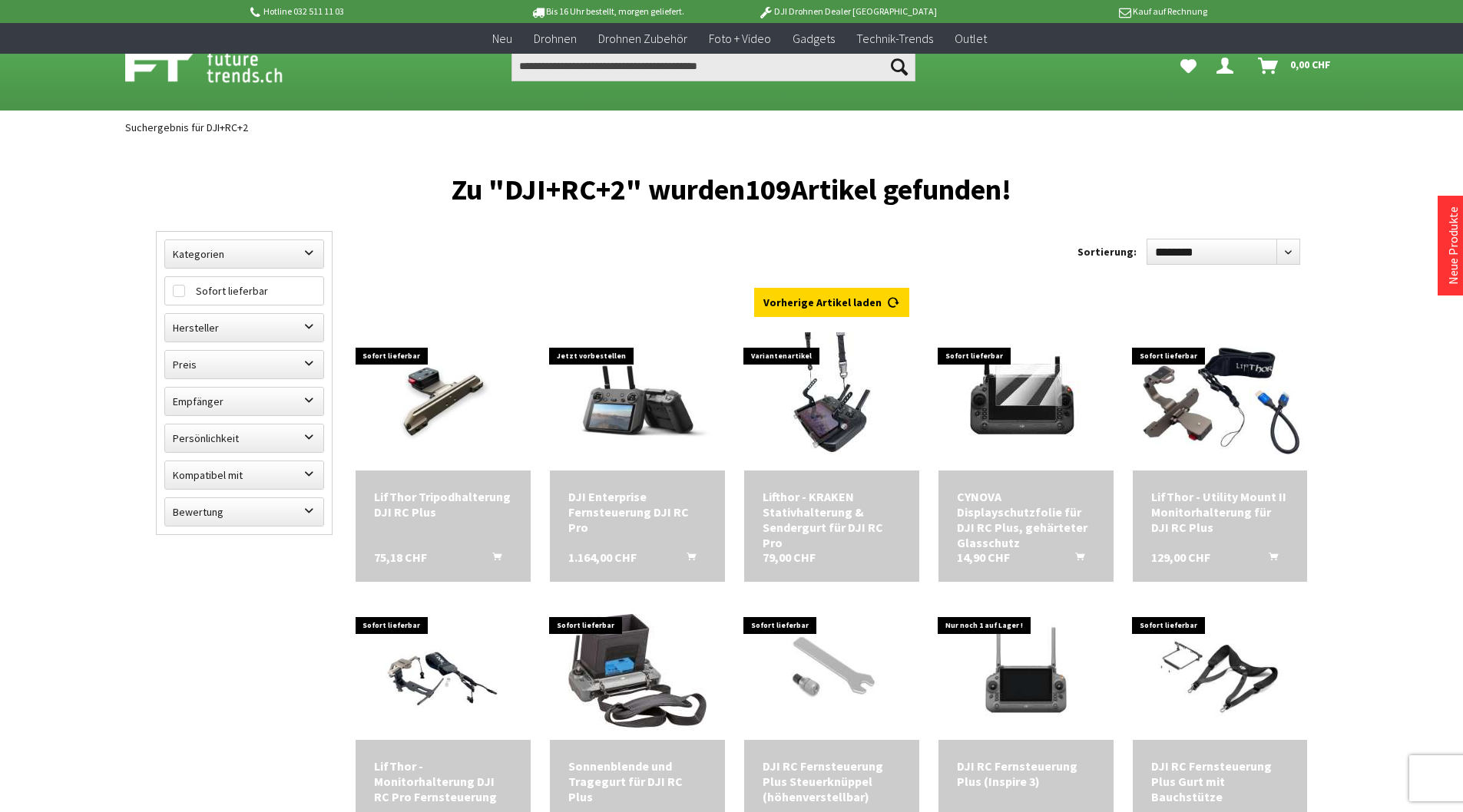
scroll to position [984, 0]
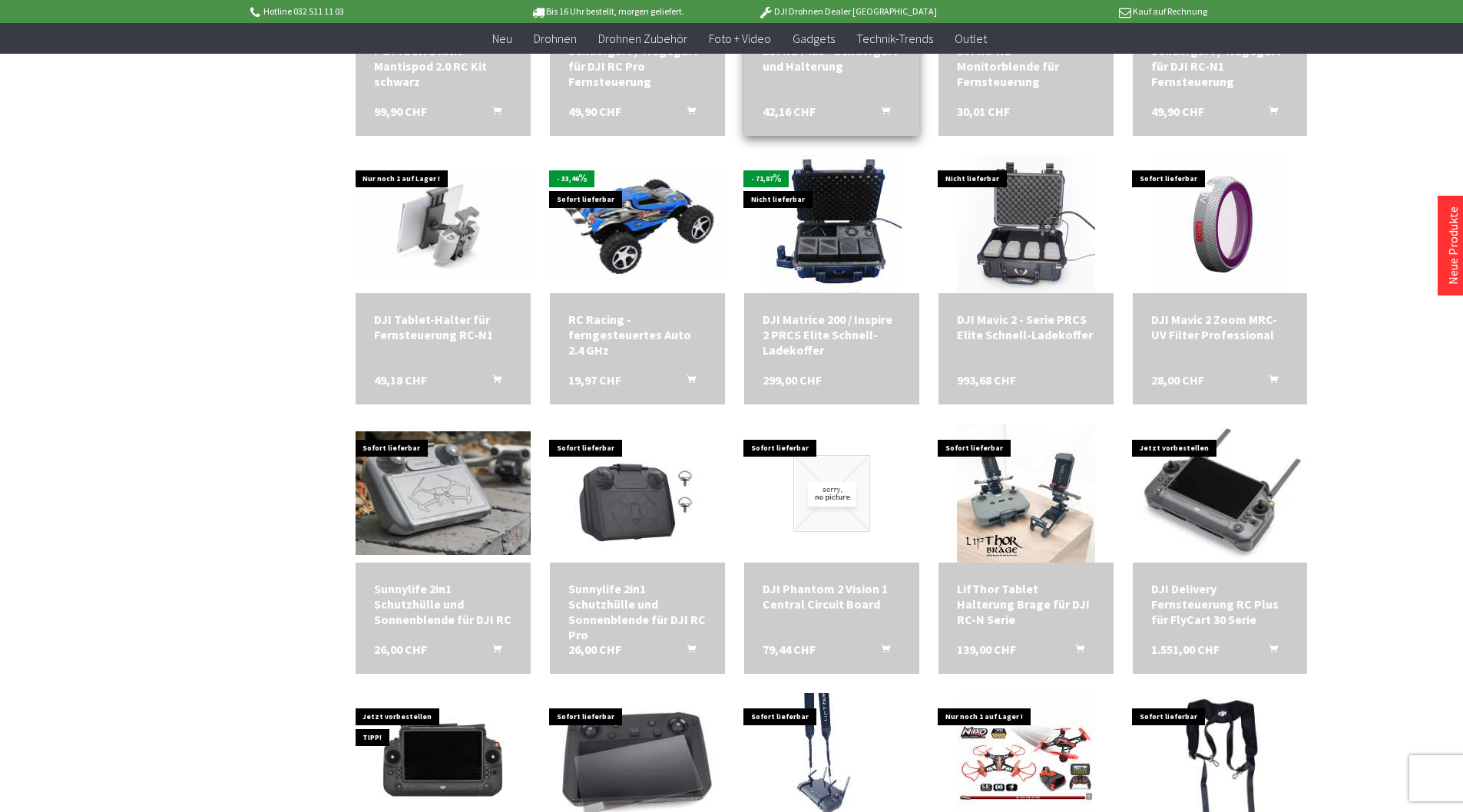
scroll to position [493, 0]
